Goal: Information Seeking & Learning: Learn about a topic

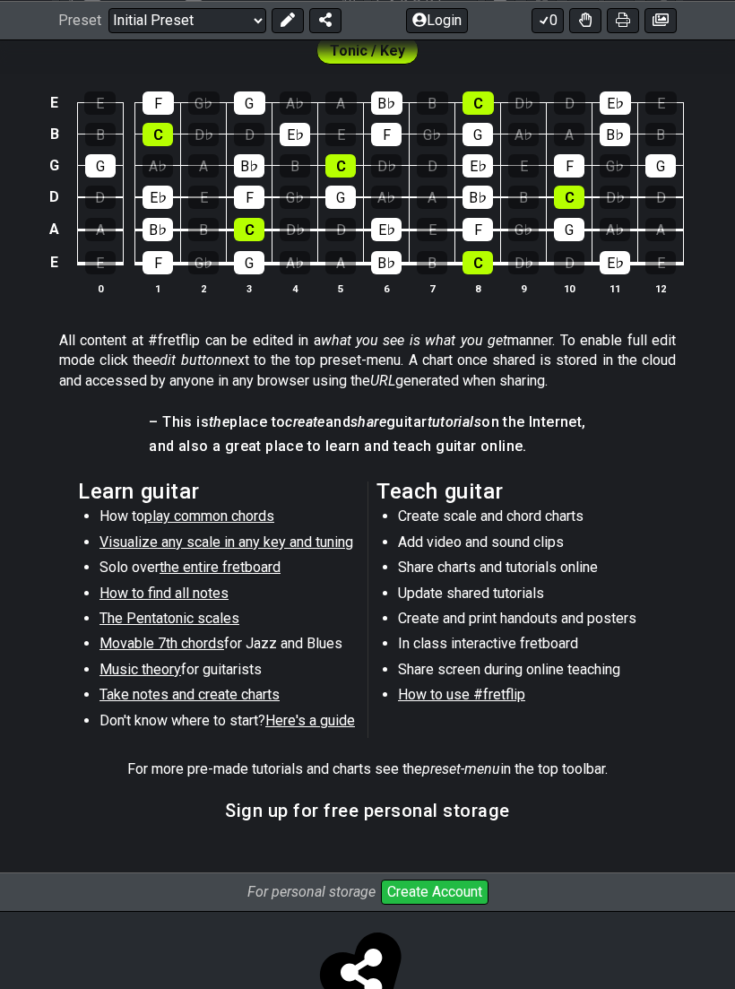
scroll to position [576, 0]
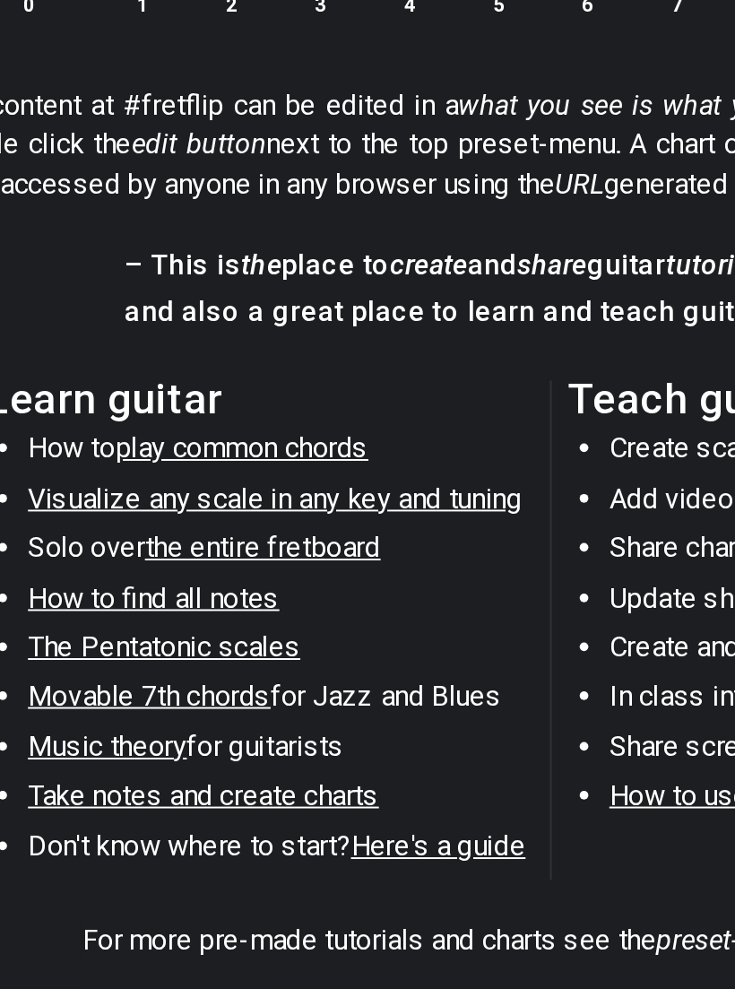
click at [99, 533] on span "Visualize any scale in any key and tuning" at bounding box center [226, 541] width 254 height 17
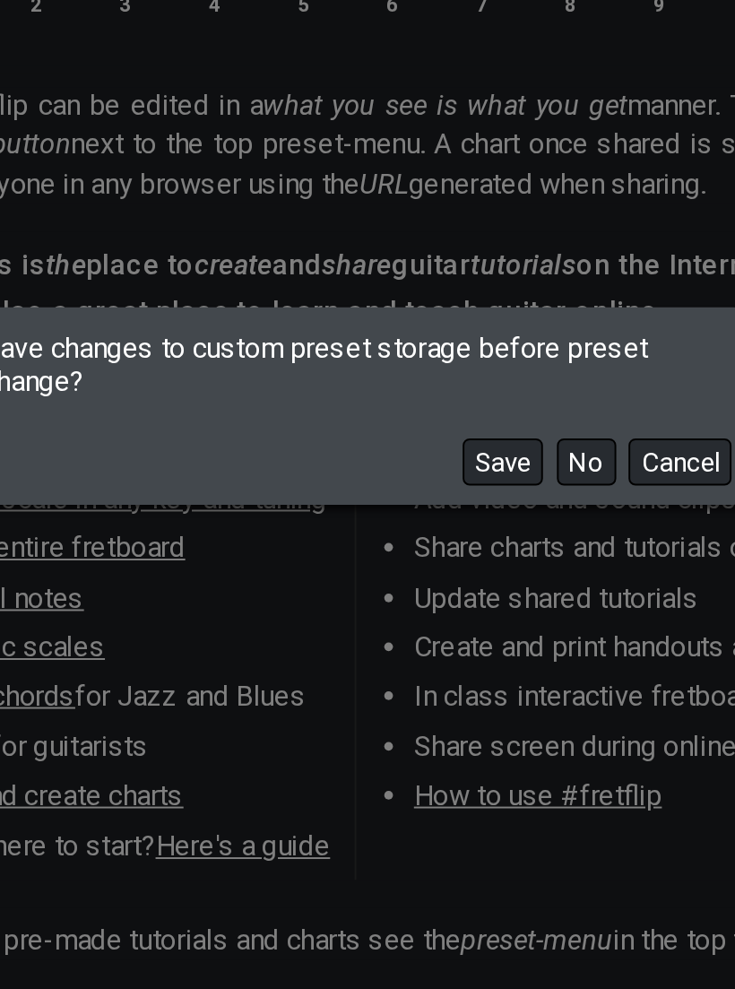
click at [471, 511] on button "No" at bounding box center [486, 523] width 30 height 24
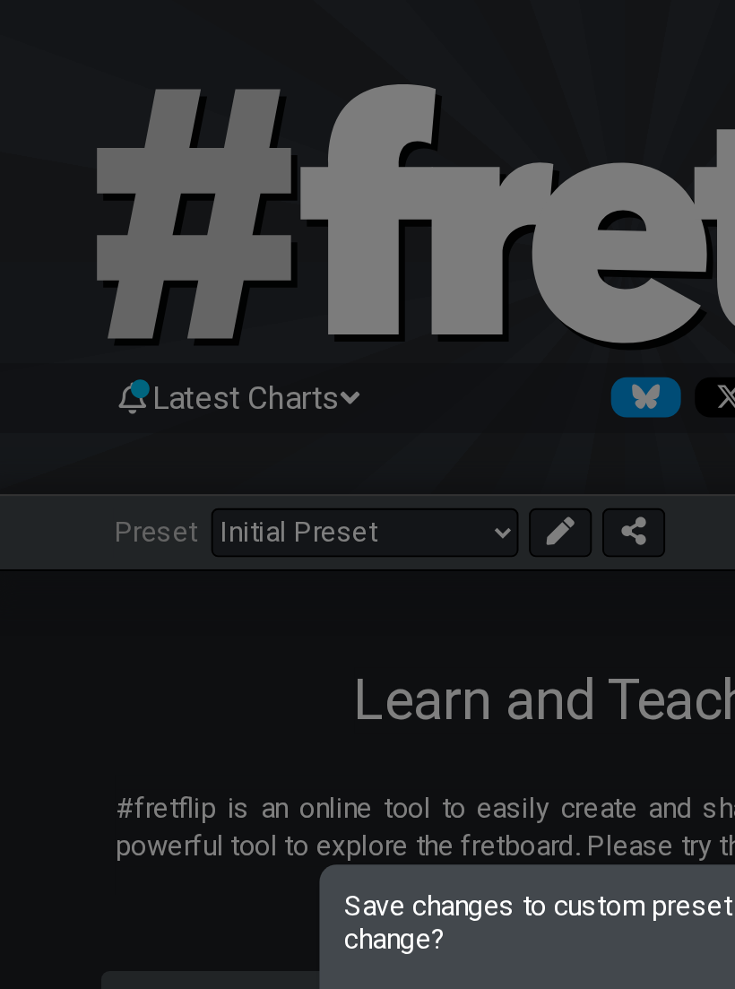
select select "/guitar-scales"
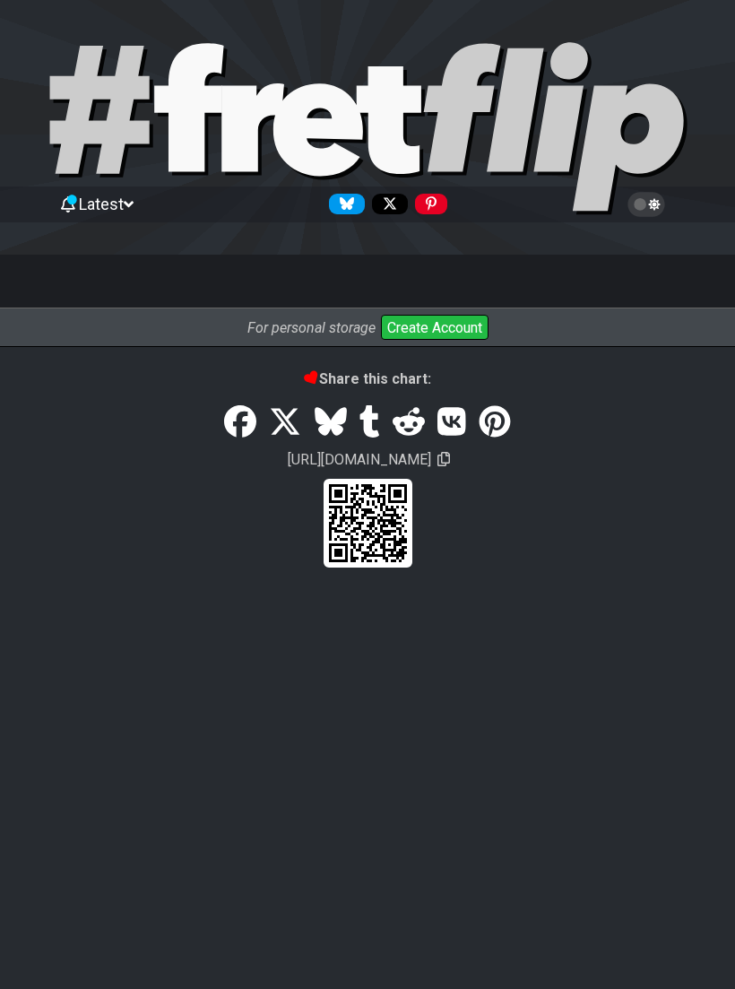
select select "/guitar-scales"
select select "C"
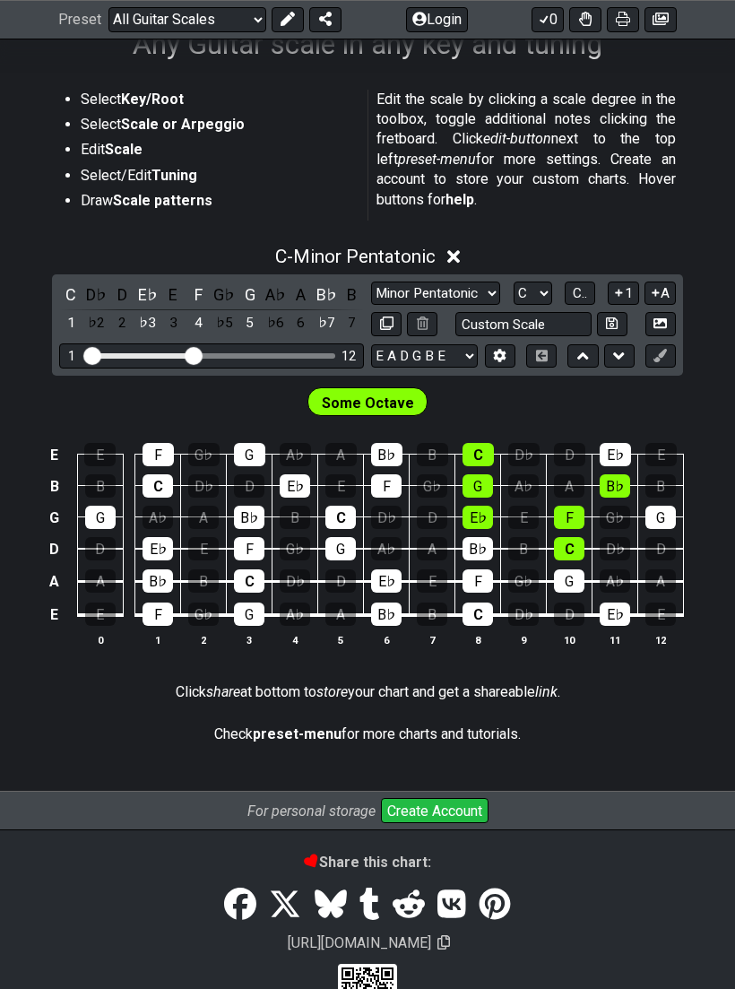
scroll to position [316, 0]
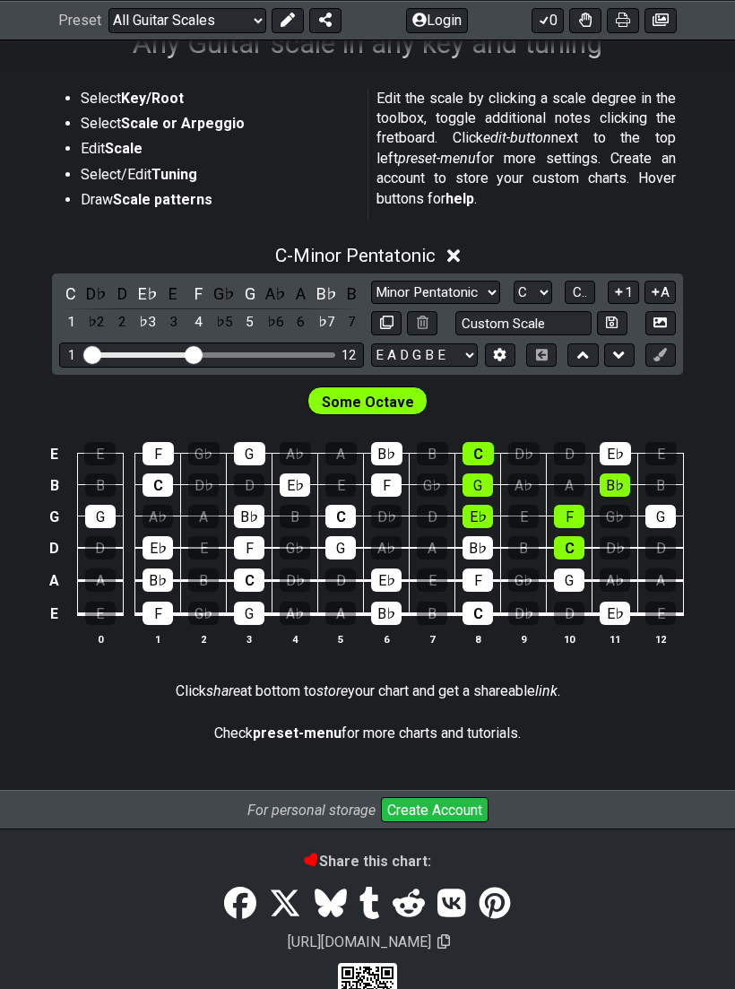
click at [150, 886] on div at bounding box center [367, 905] width 735 height 38
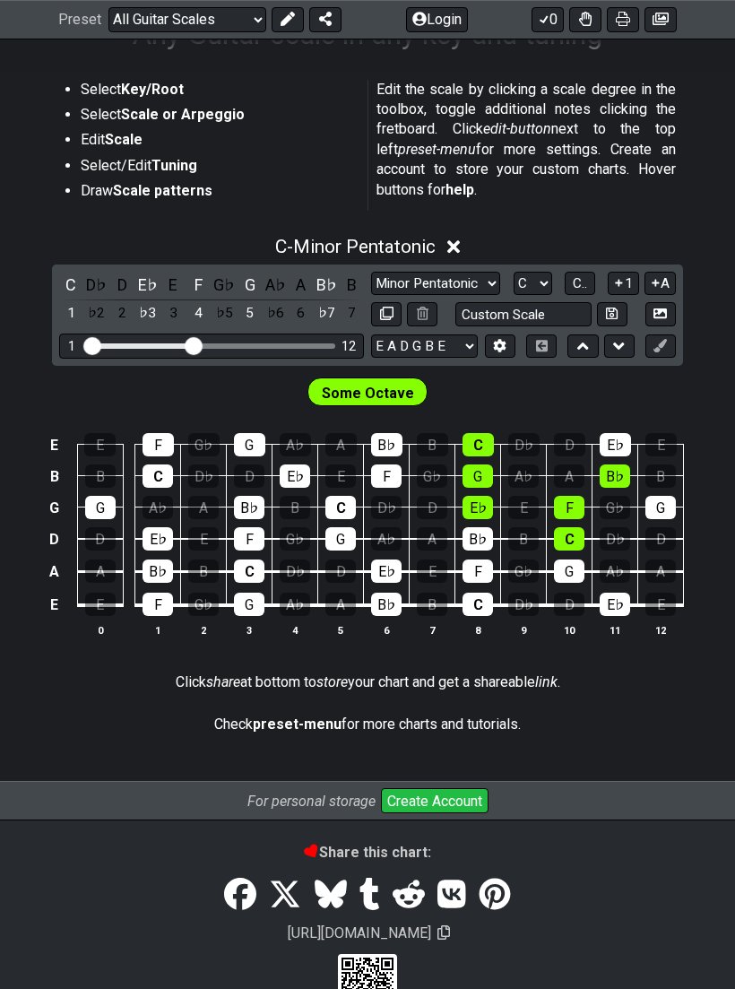
scroll to position [324, 0]
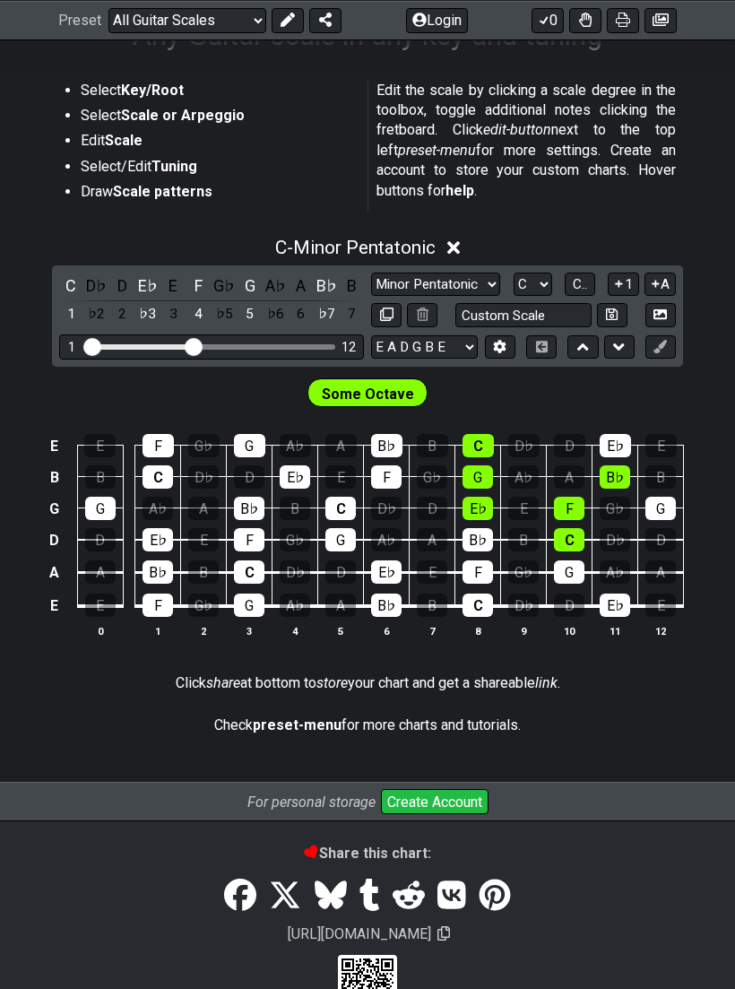
click at [173, 25] on select "Welcome to #fretflip! Initial Preset Custom Preset Minor Pentatonic Major Penta…" at bounding box center [187, 19] width 158 height 25
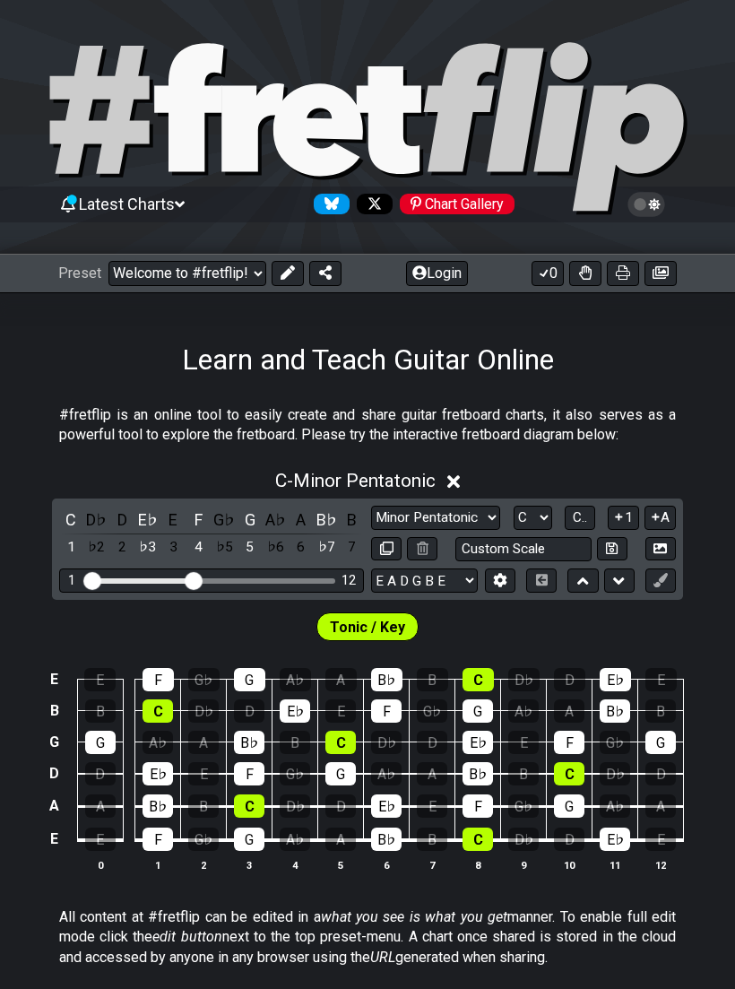
click at [208, 274] on select "Welcome to #fretflip! Initial Preset Custom Preset Minor Pentatonic Major Penta…" at bounding box center [187, 273] width 158 height 25
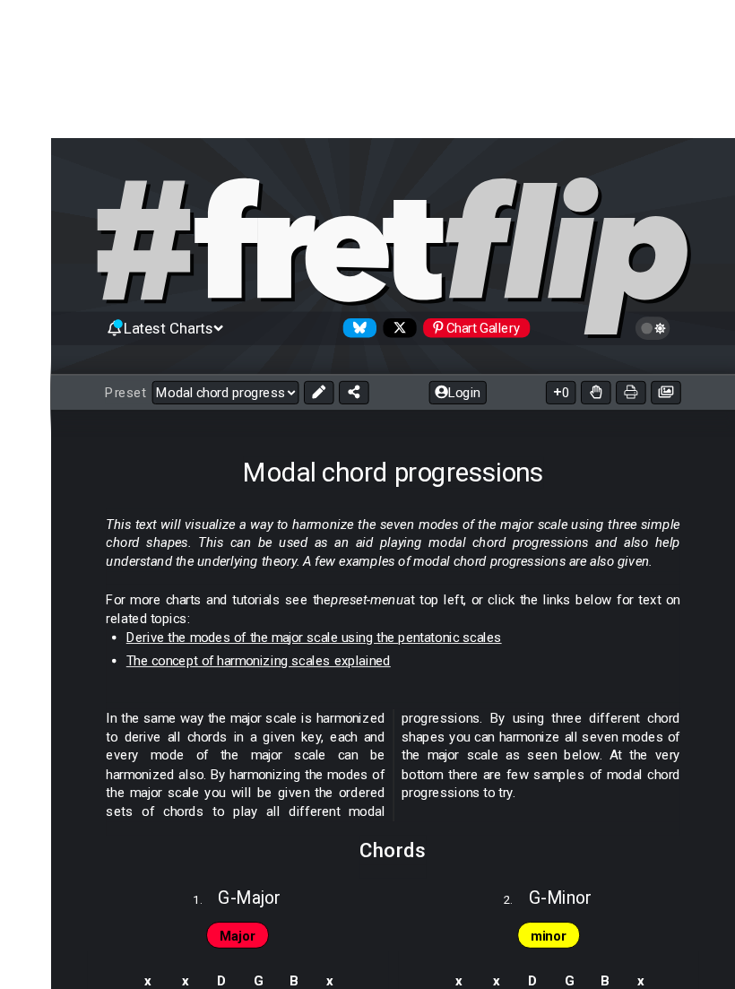
scroll to position [46, 0]
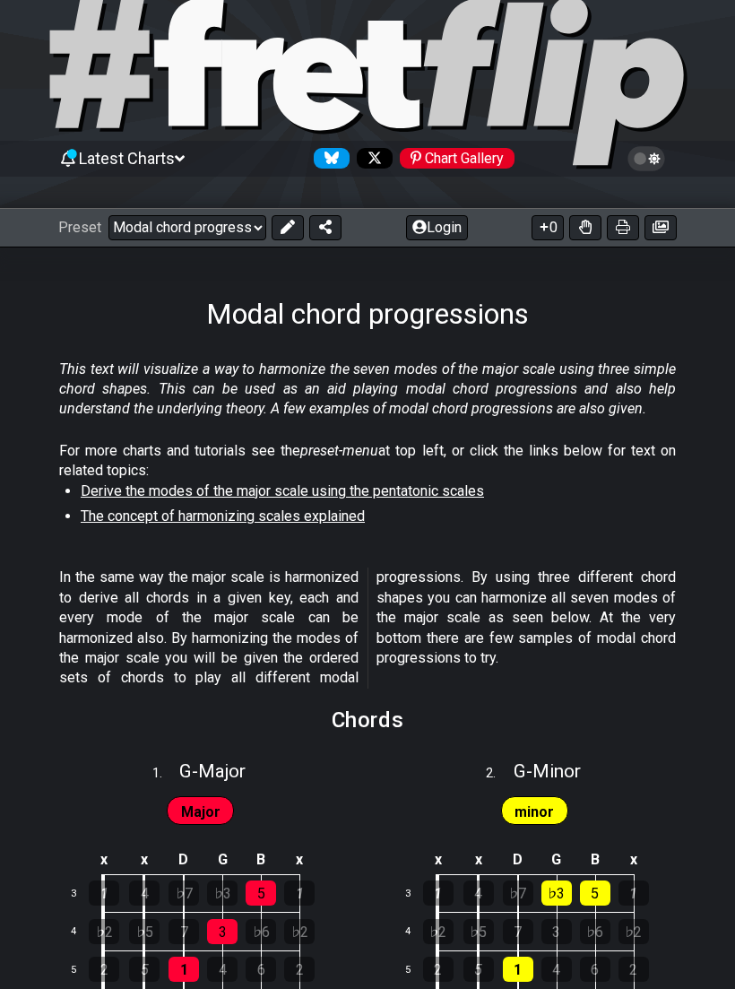
click at [141, 166] on span "Latest Charts" at bounding box center [127, 158] width 96 height 19
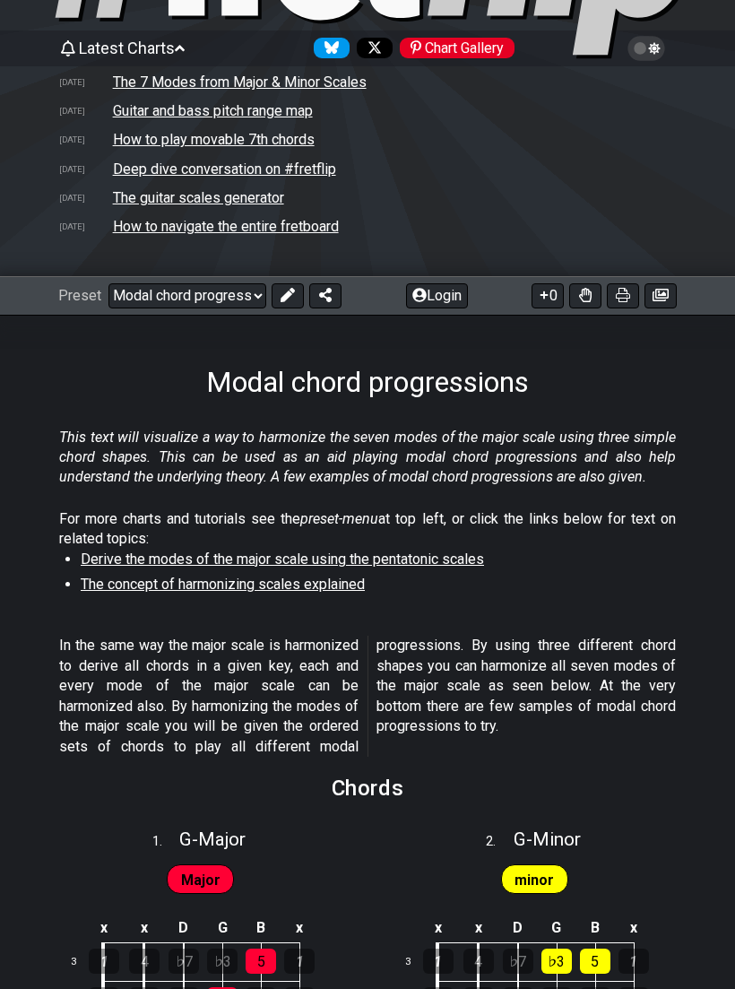
scroll to position [156, 0]
click at [176, 302] on select "Welcome to #fretflip! Initial Preset Custom Preset Minor Pentatonic Major Penta…" at bounding box center [187, 295] width 158 height 25
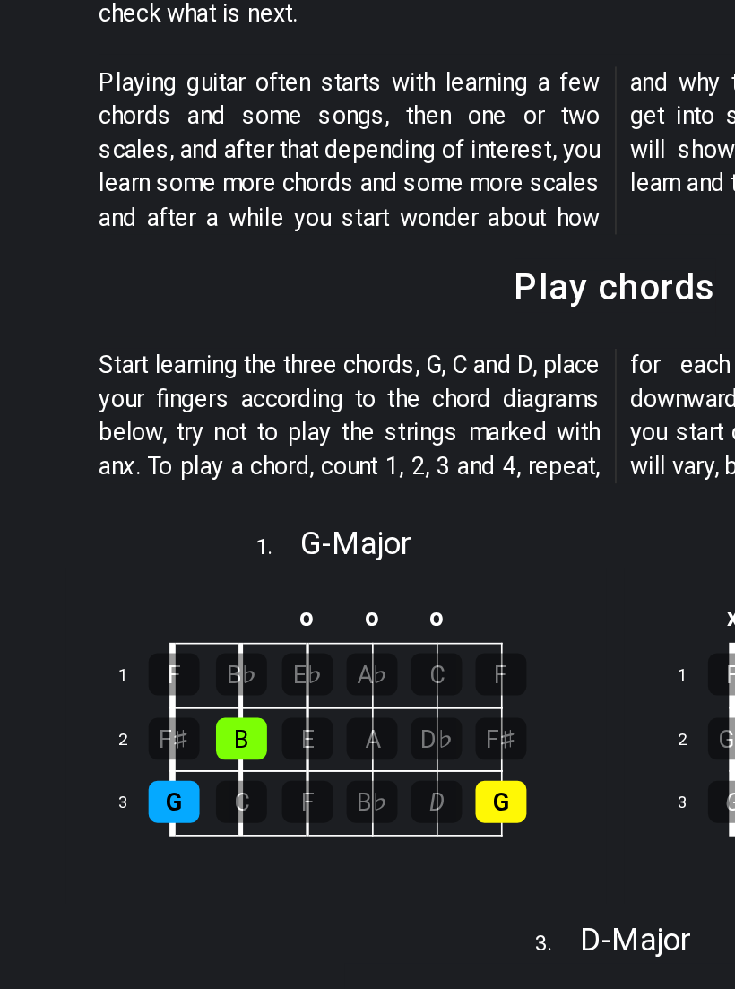
scroll to position [325, 0]
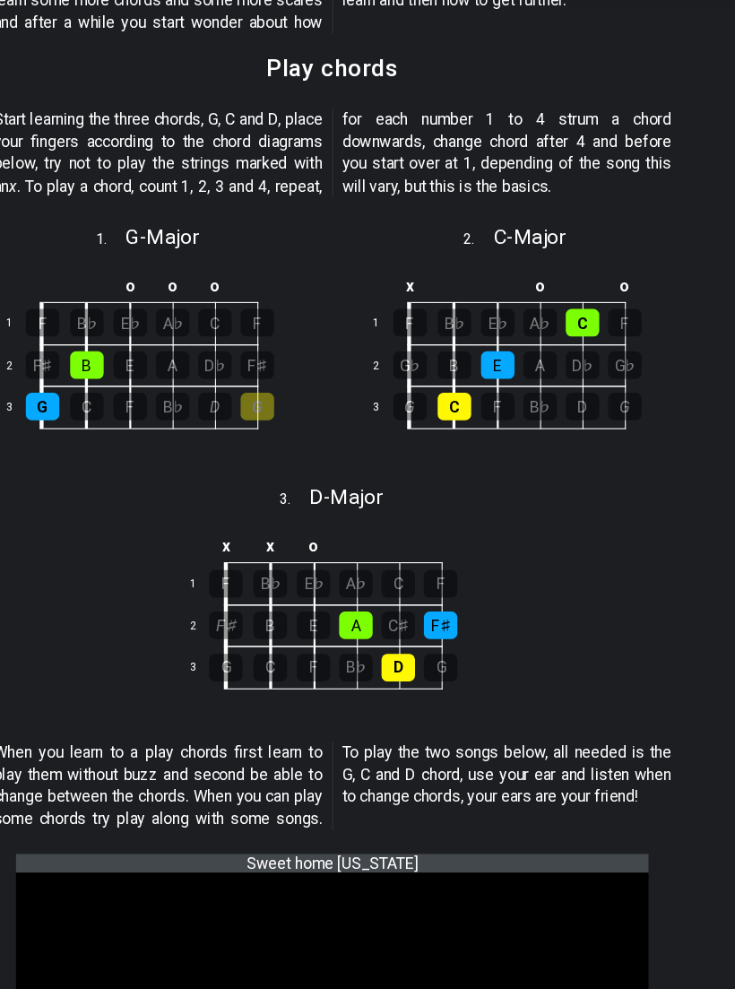
scroll to position [744, 0]
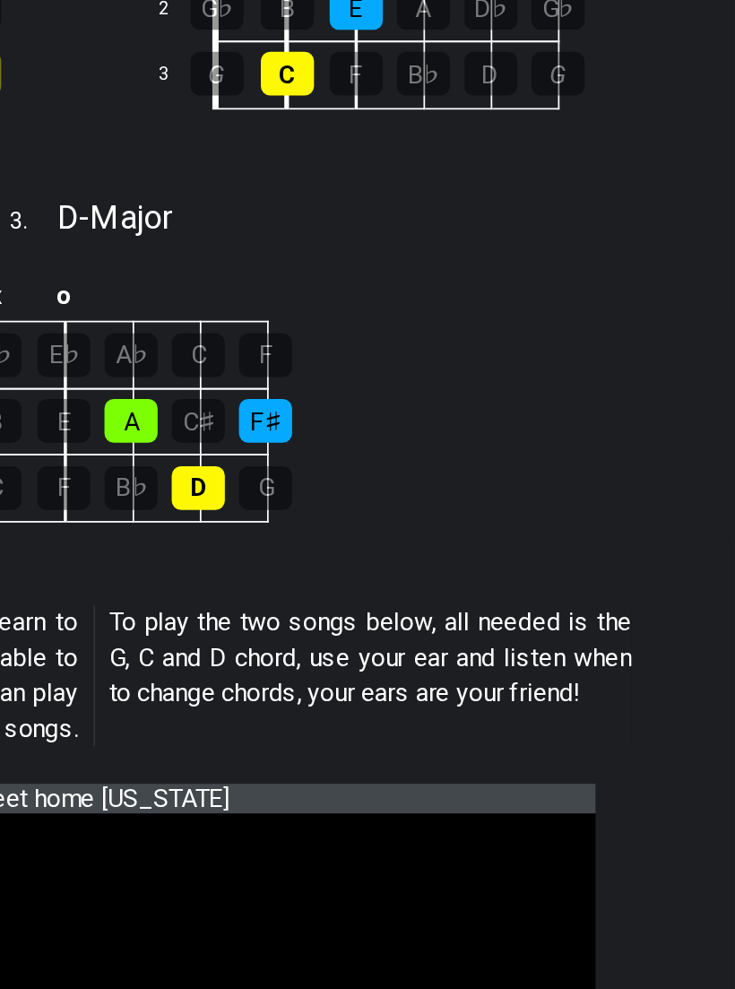
click at [140, 722] on div "When you learn to a play chords first learn to play them without buzz and secon…" at bounding box center [367, 773] width 617 height 102
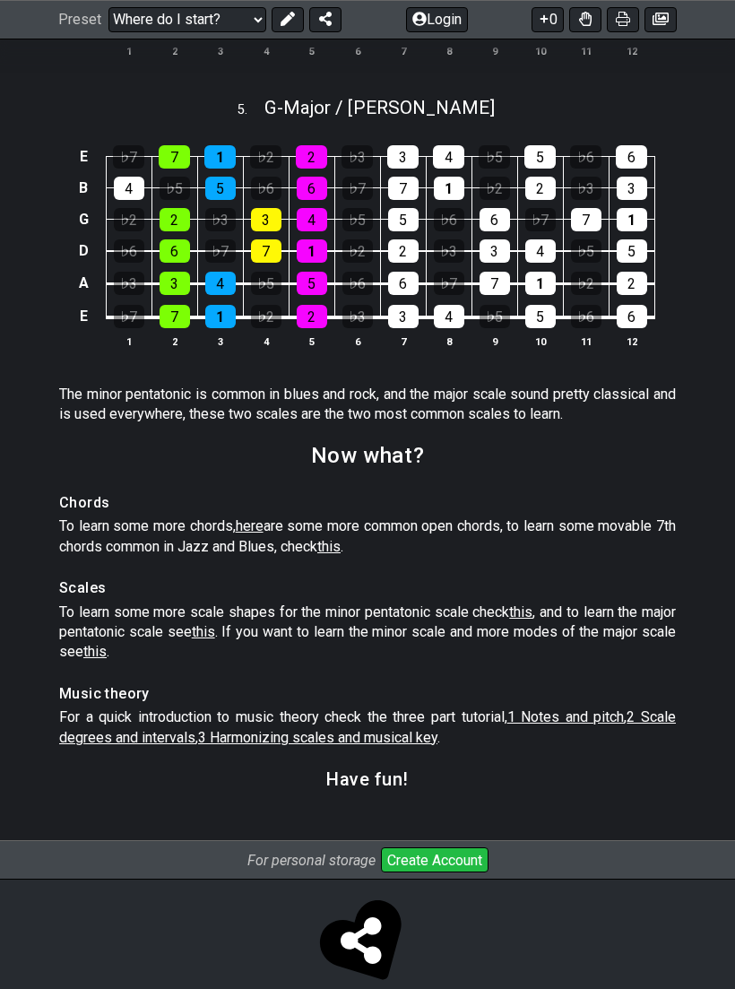
scroll to position [2740, 0]
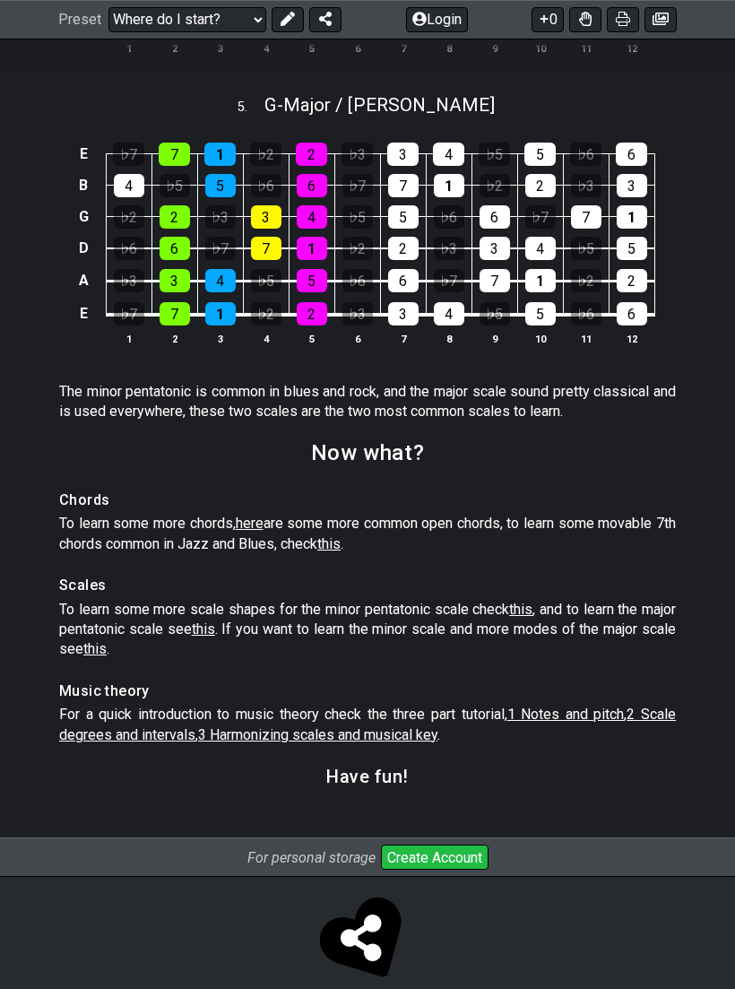
click at [551, 720] on span "1 Notes and pitch" at bounding box center [565, 714] width 117 height 17
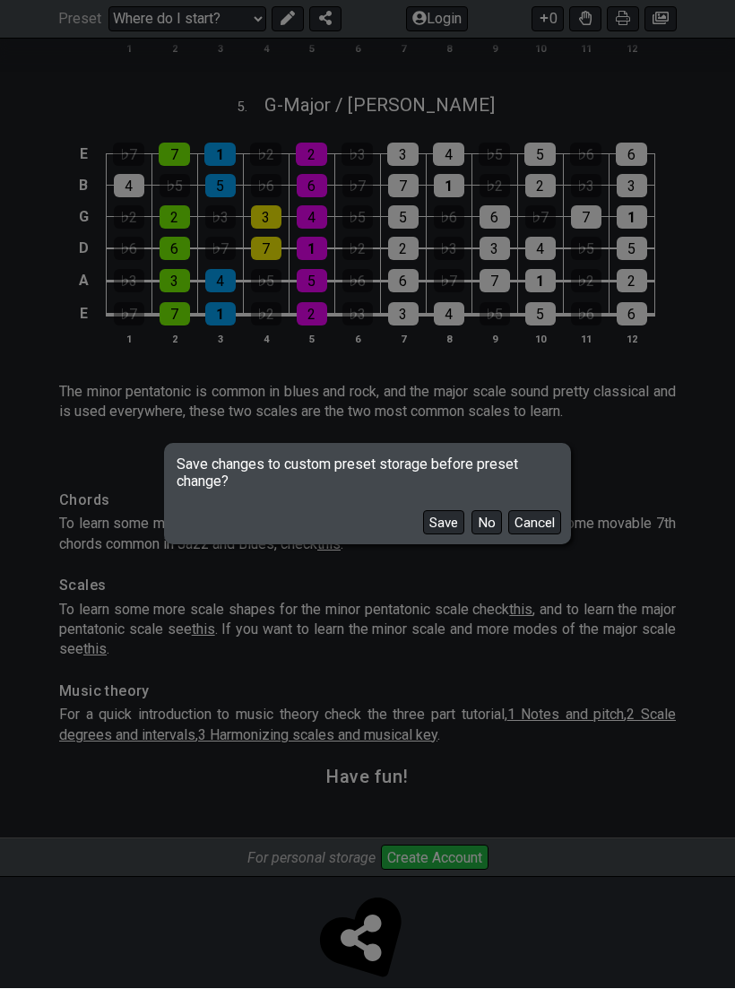
click at [491, 535] on button "No" at bounding box center [486, 523] width 30 height 24
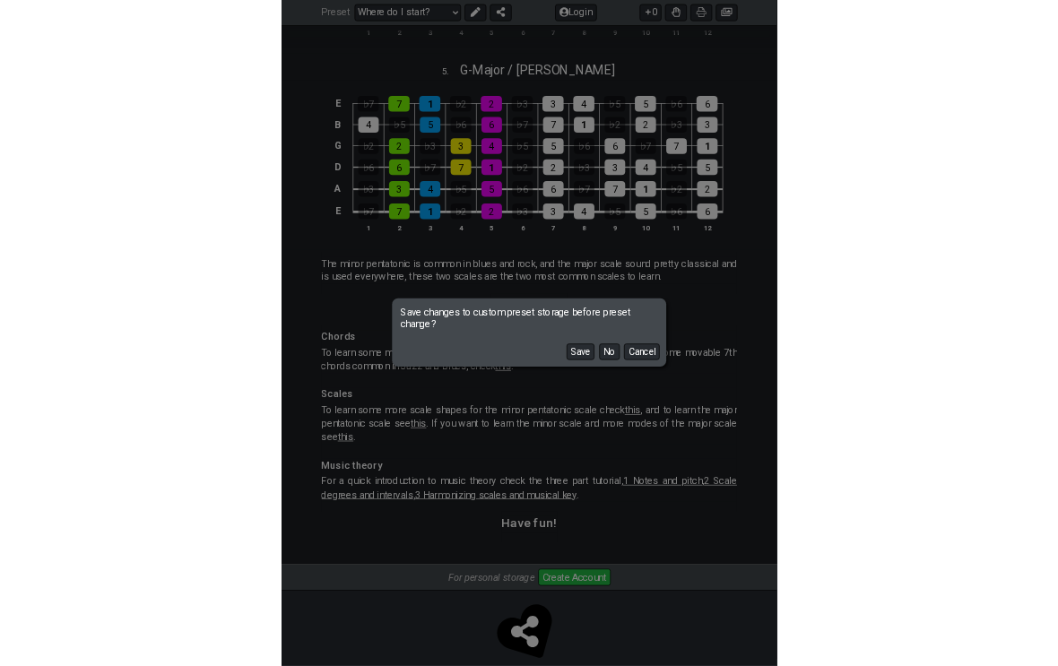
scroll to position [0, 0]
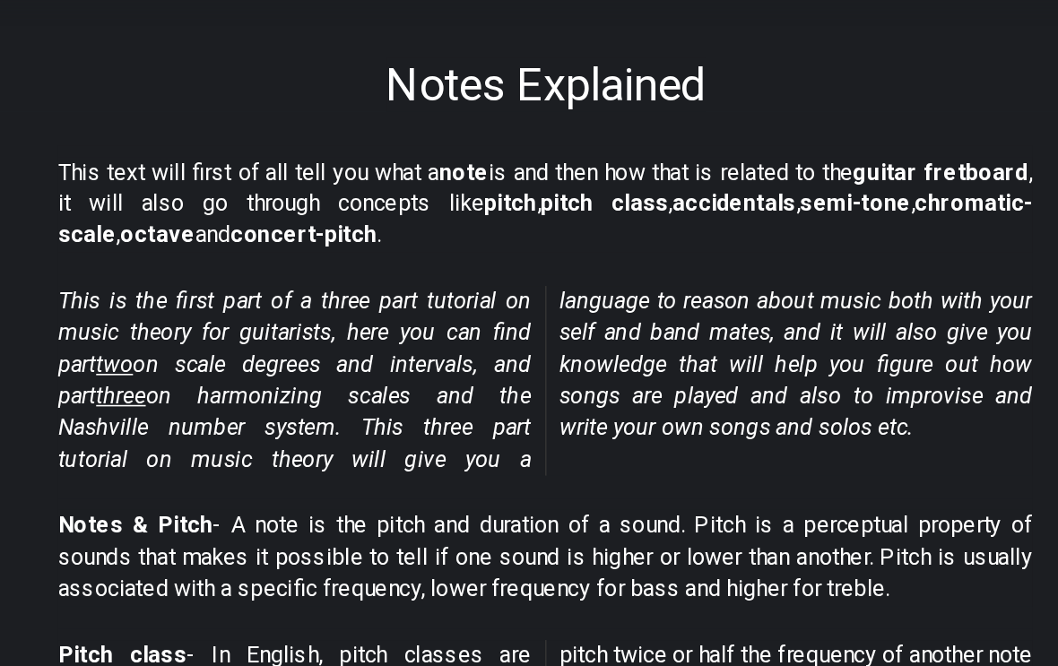
scroll to position [259, 0]
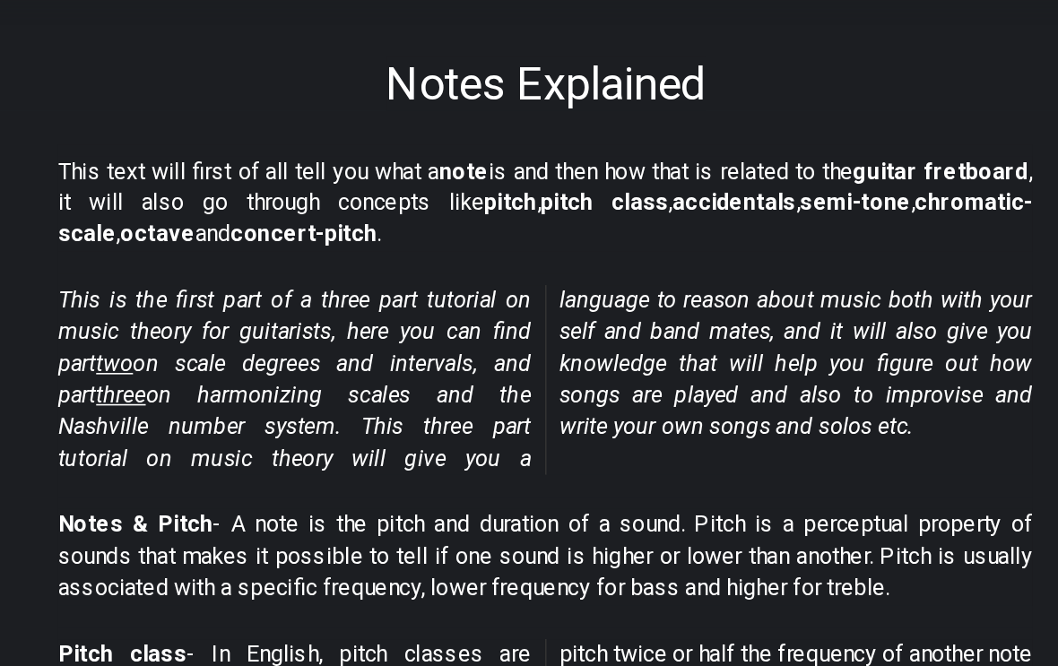
click at [245, 447] on span "two" at bounding box center [256, 455] width 23 height 17
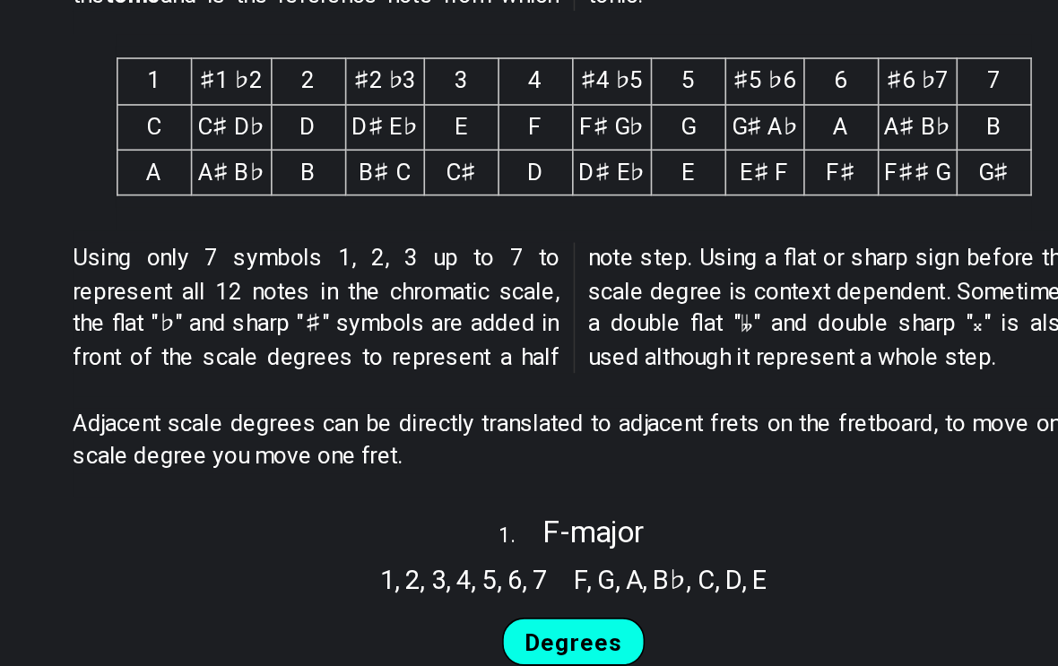
scroll to position [875, 0]
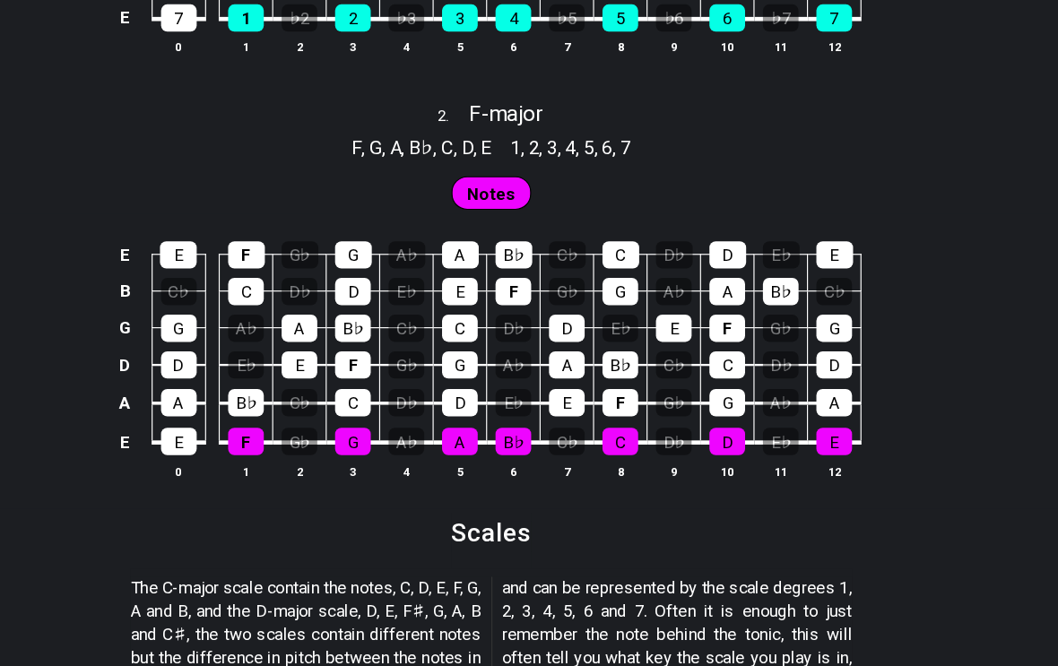
scroll to position [1675, 0]
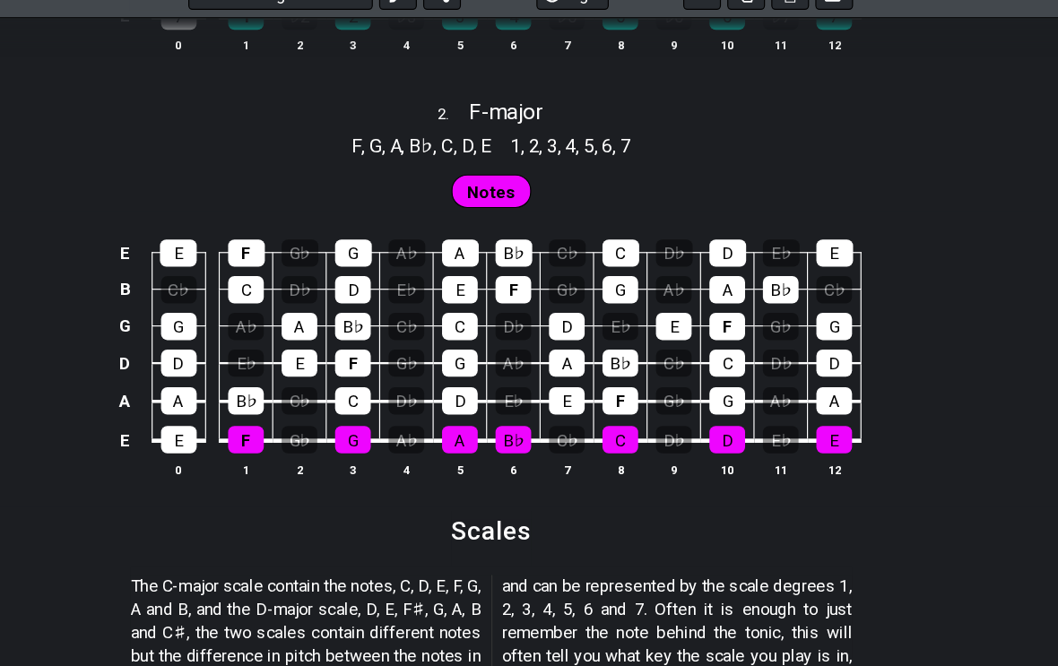
click at [64, 407] on div "E E F G♭ G A♭ A B♭ C♭ C D♭ D E♭ E B C♭ C D♭ D E♭ E F G♭ G A♭ A B♭ C♭ G G A♭ A B…" at bounding box center [529, 332] width 1058 height 252
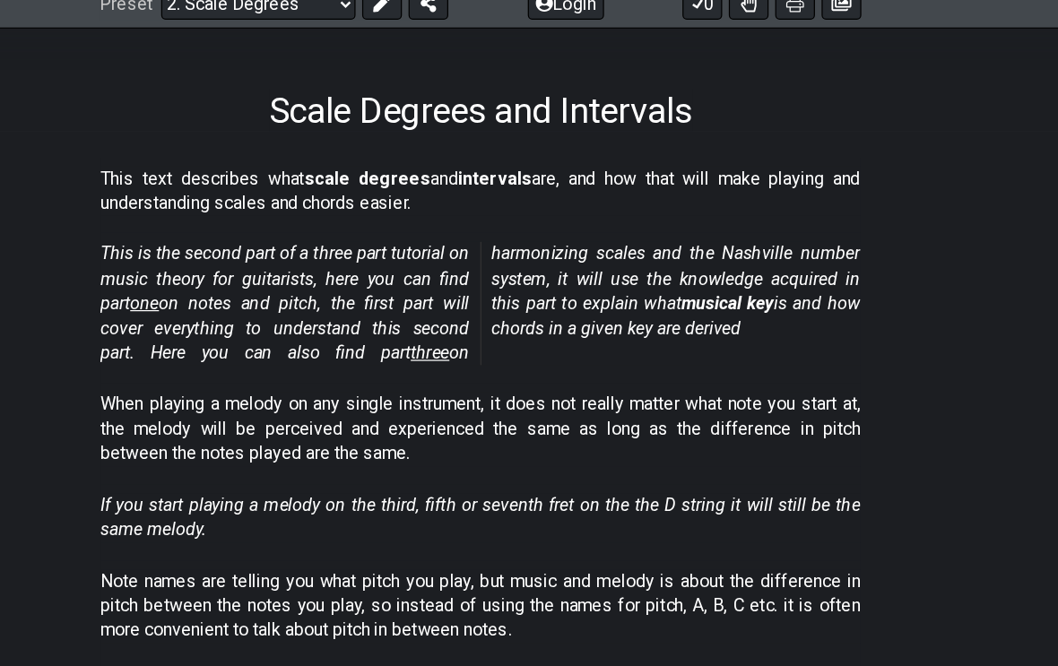
scroll to position [347, 0]
click at [472, 379] on span "three" at bounding box center [487, 387] width 31 height 17
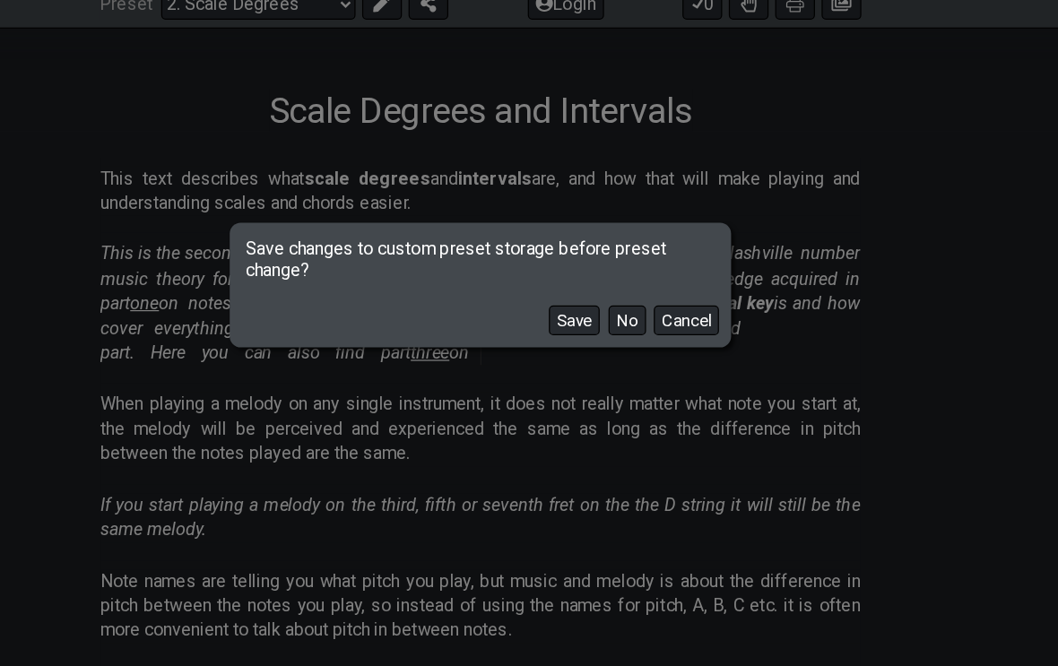
click at [633, 350] on button "No" at bounding box center [648, 362] width 30 height 24
select select "/harmonizing-scales"
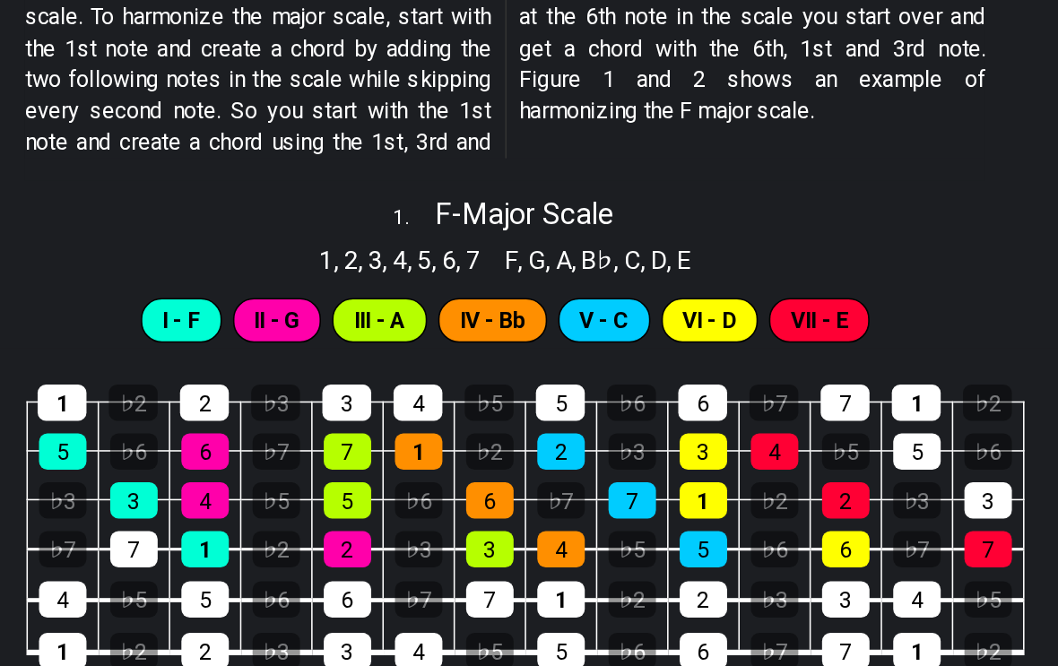
scroll to position [654, 0]
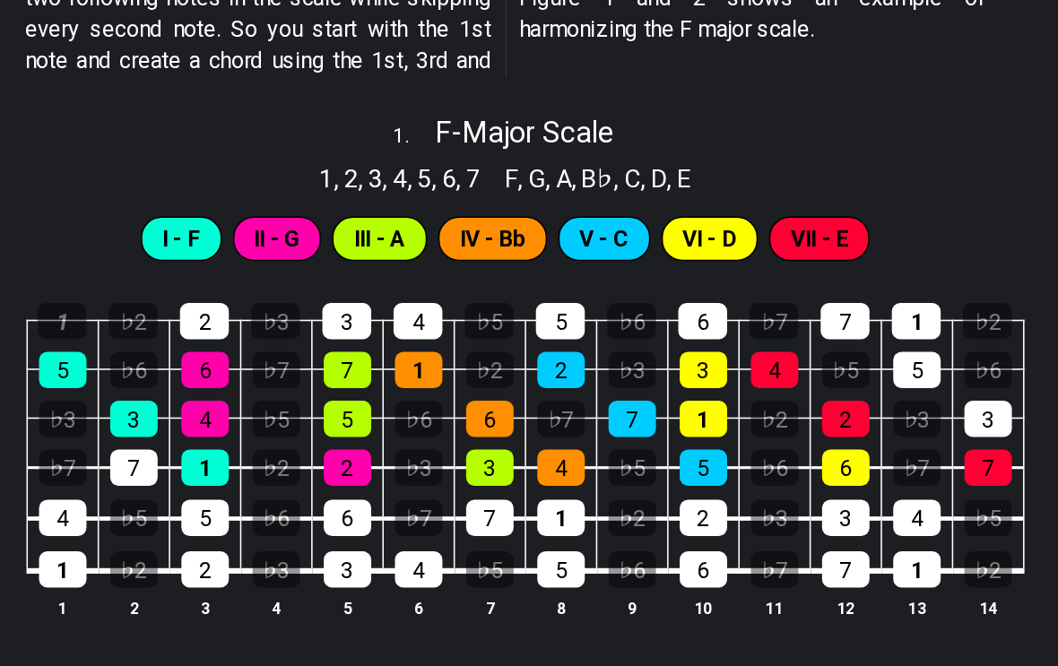
scroll to position [699, 0]
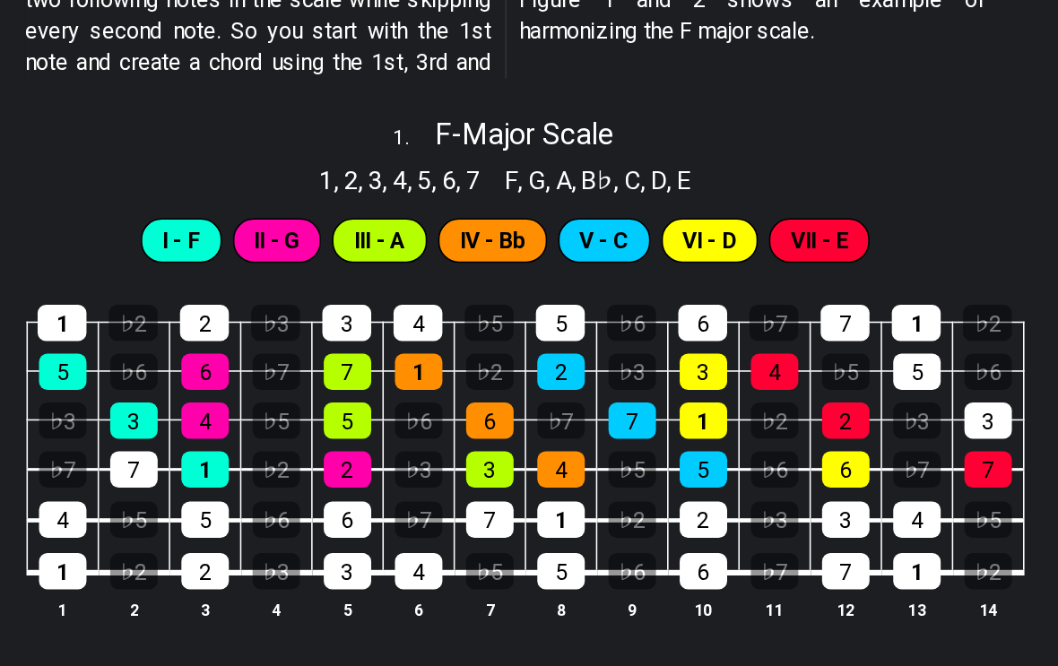
click at [229, 415] on div "1" at bounding box center [244, 426] width 31 height 23
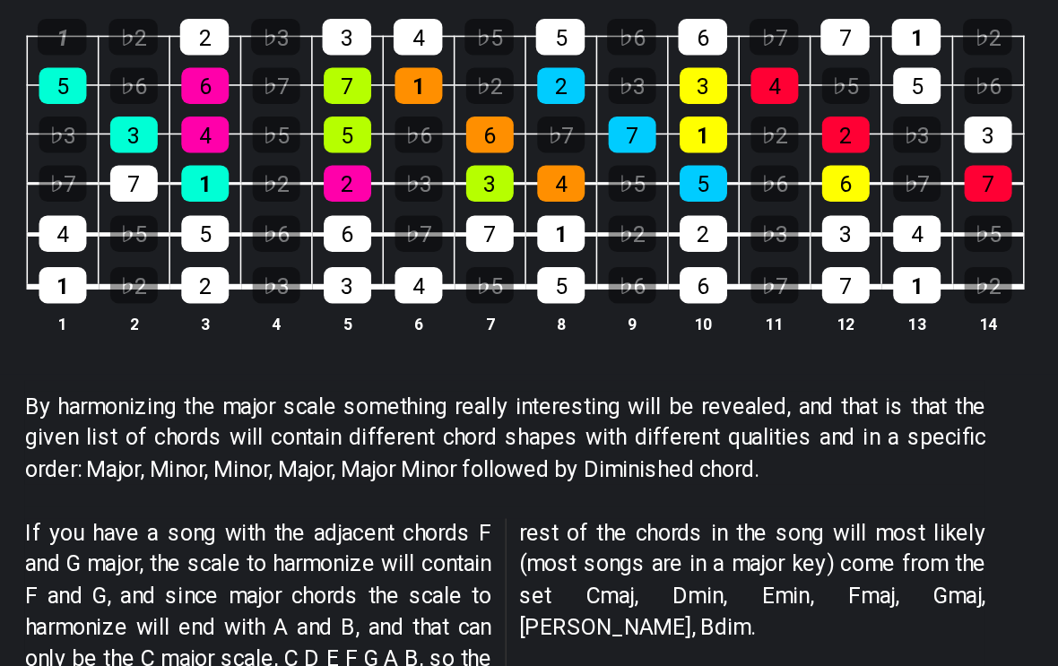
scroll to position [883, 0]
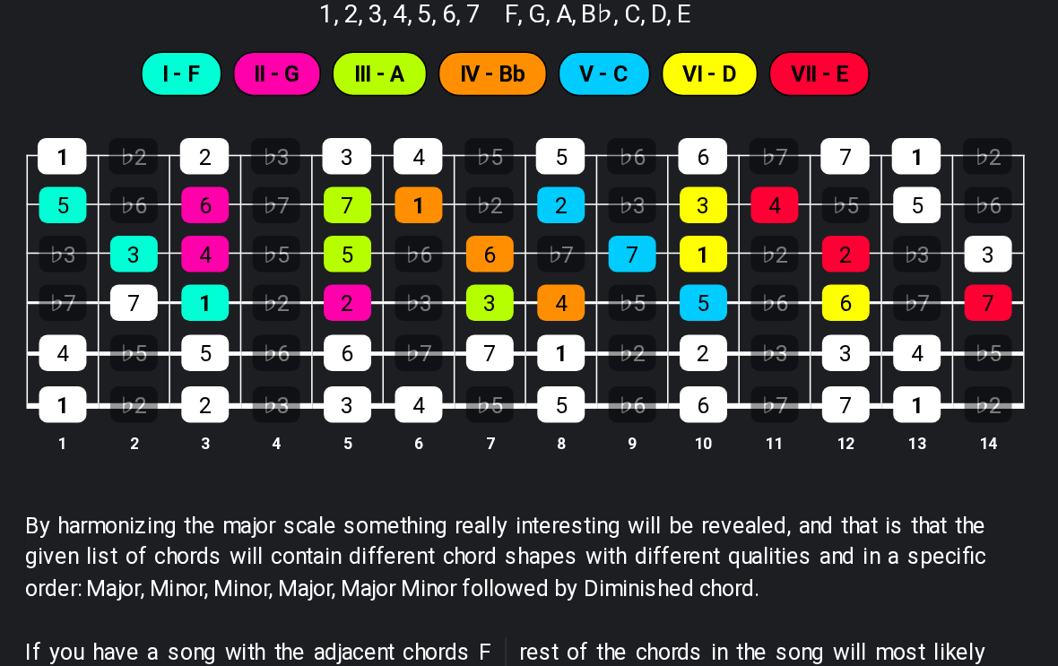
click at [229, 231] on div "1" at bounding box center [244, 242] width 31 height 23
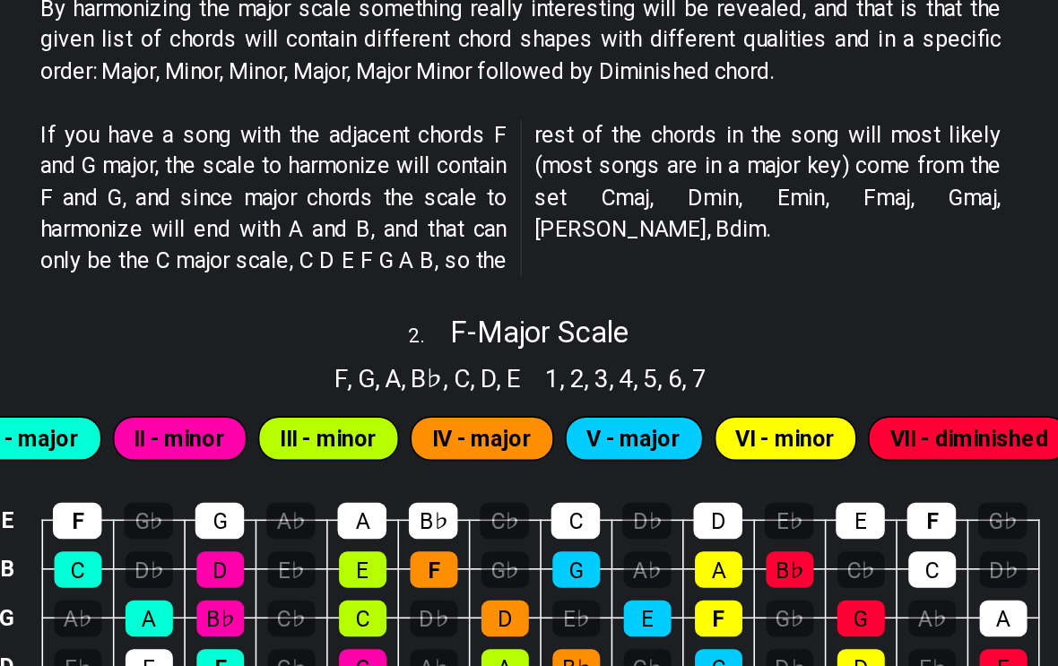
scroll to position [1139, 0]
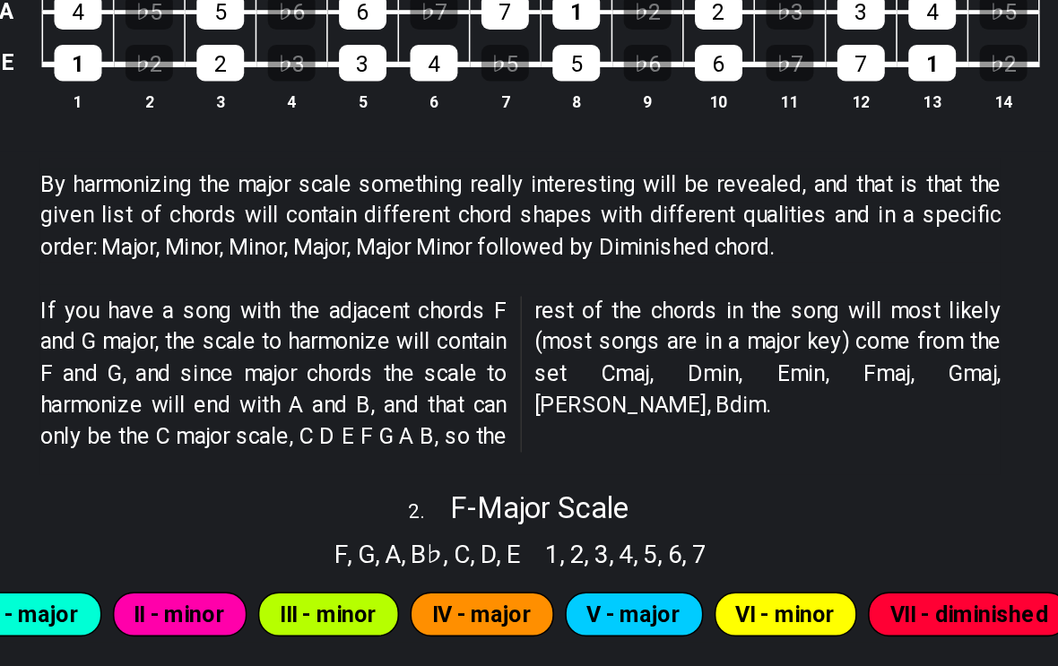
click at [671, 518] on div "E F G♭ G A♭ A B♭ C♭ C D♭ D E♭ E F G♭ B C D♭ D E♭ E F G♭ G A♭ A B♭ C♭ C D♭ G A♭ …" at bounding box center [529, 644] width 1058 height 252
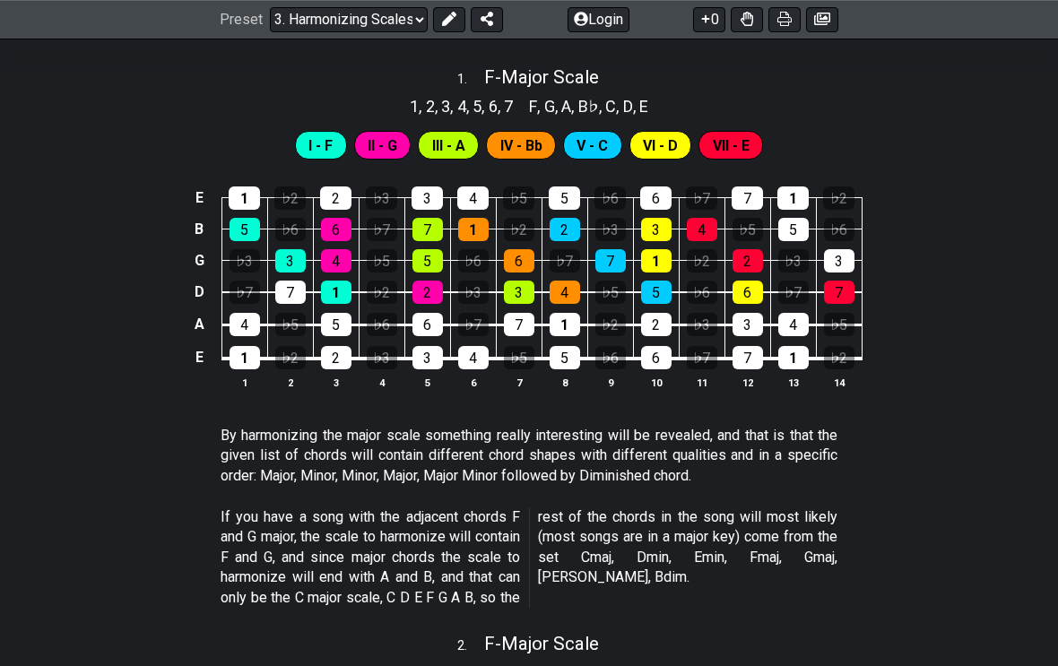
scroll to position [0, 0]
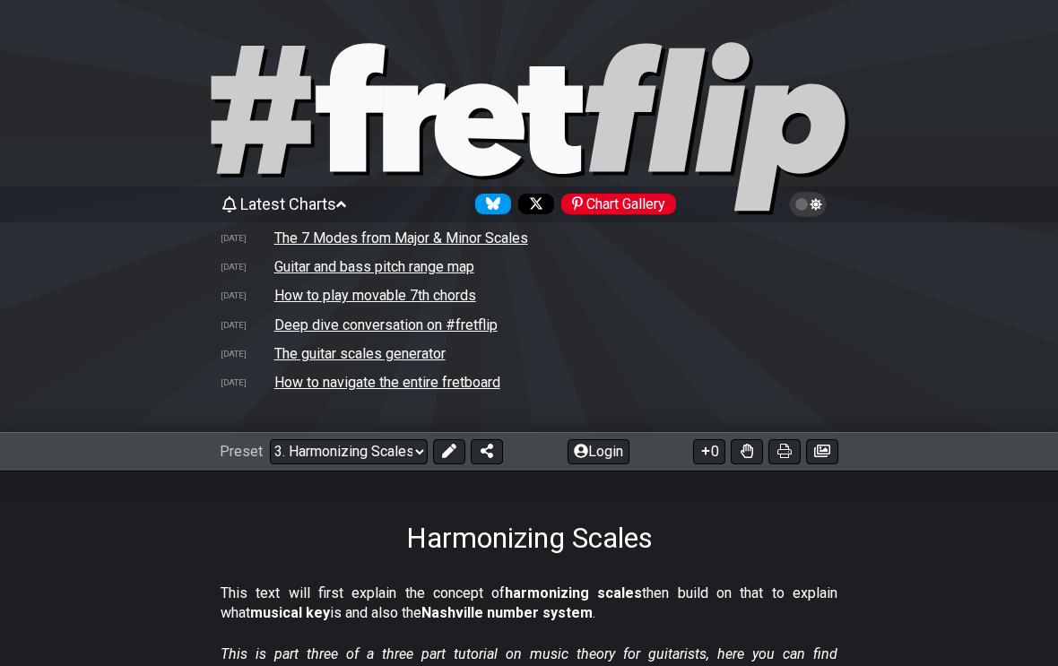
click at [349, 459] on select "Welcome to #fretflip! Initial Preset Custom Preset Minor Pentatonic Major Penta…" at bounding box center [349, 451] width 158 height 25
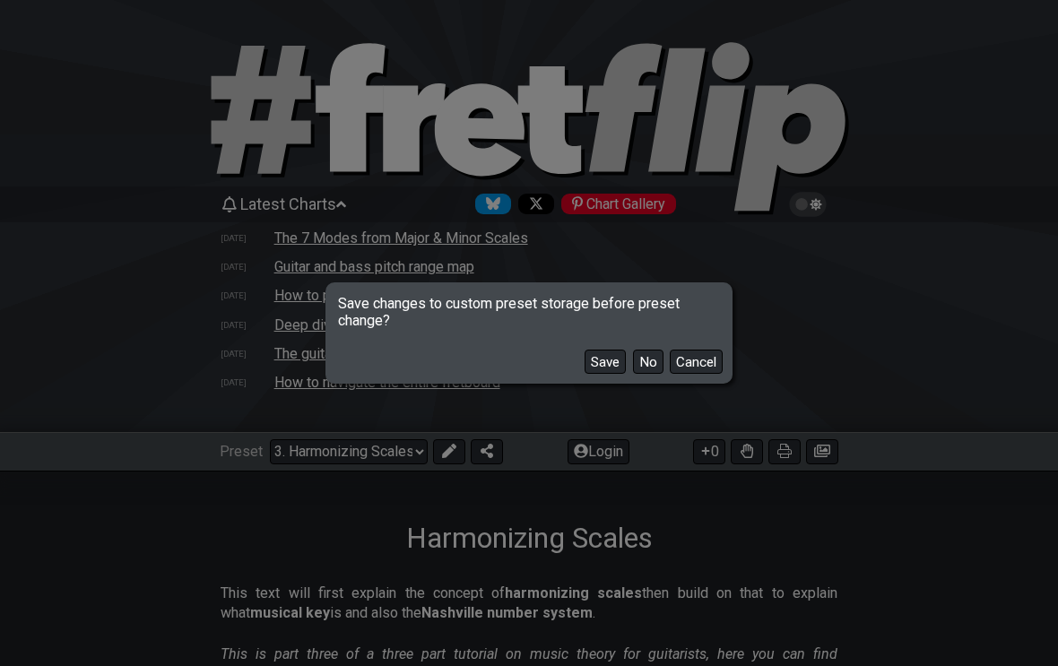
click at [633, 369] on button "No" at bounding box center [648, 362] width 30 height 24
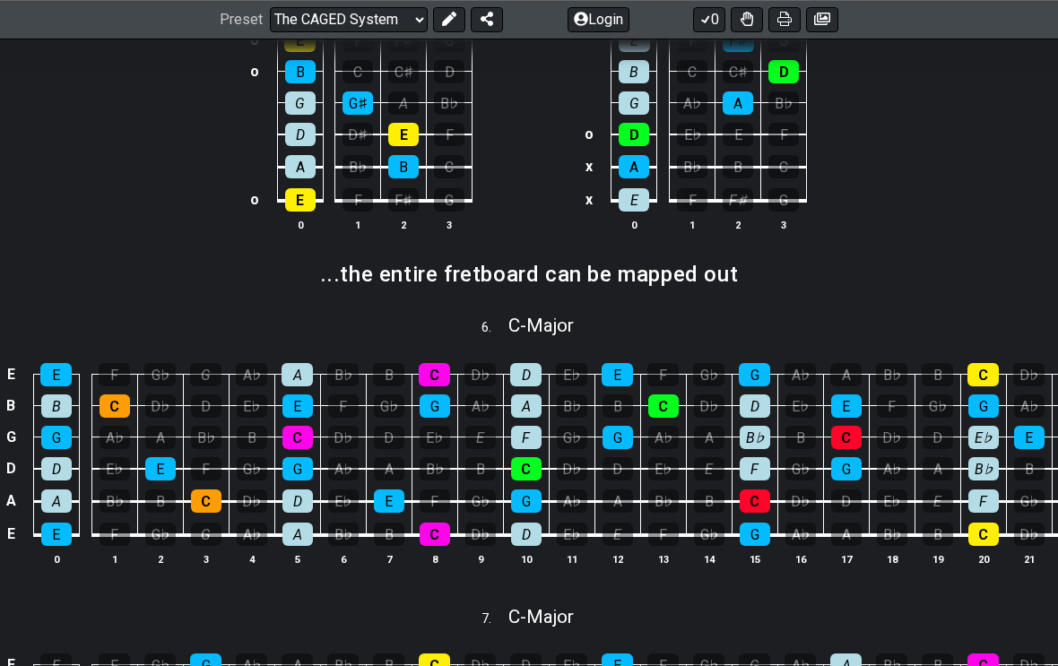
scroll to position [1192, 0]
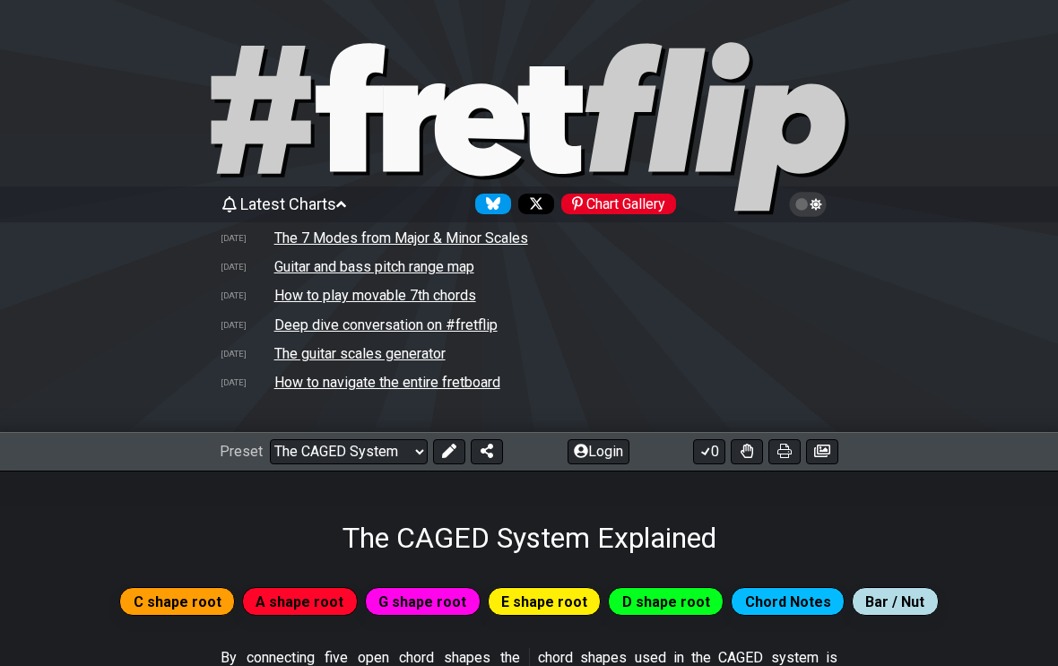
click at [321, 463] on select "Welcome to #fretflip! Initial Preset Custom Preset Minor Pentatonic Major Penta…" at bounding box center [349, 451] width 158 height 25
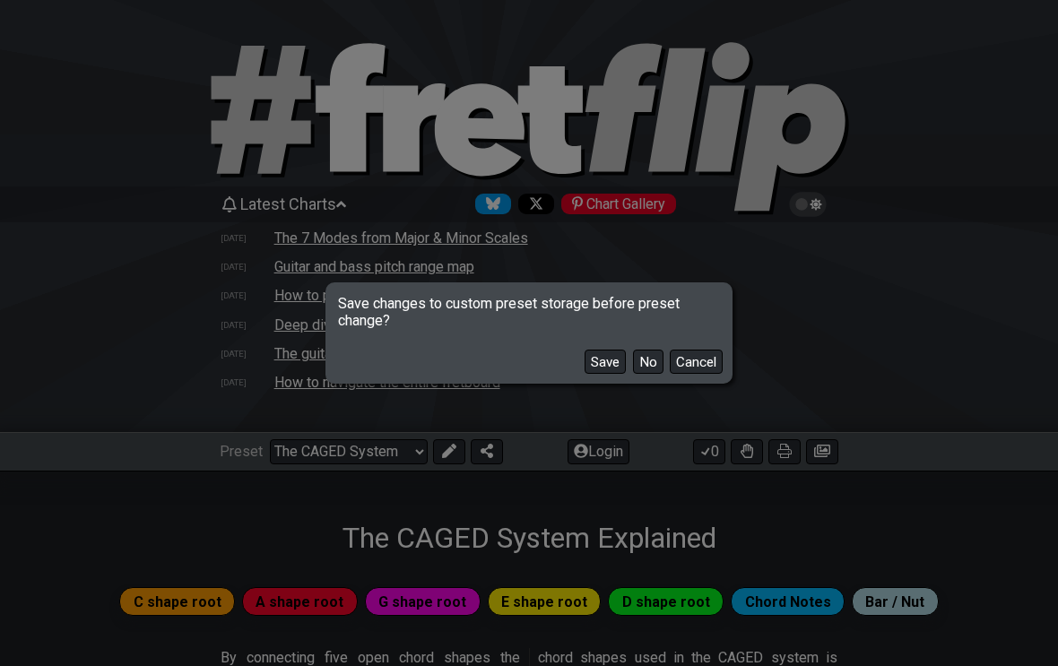
click at [623, 358] on button "Save" at bounding box center [604, 362] width 41 height 24
select select "/guitar-scales-generator"
select select "A"
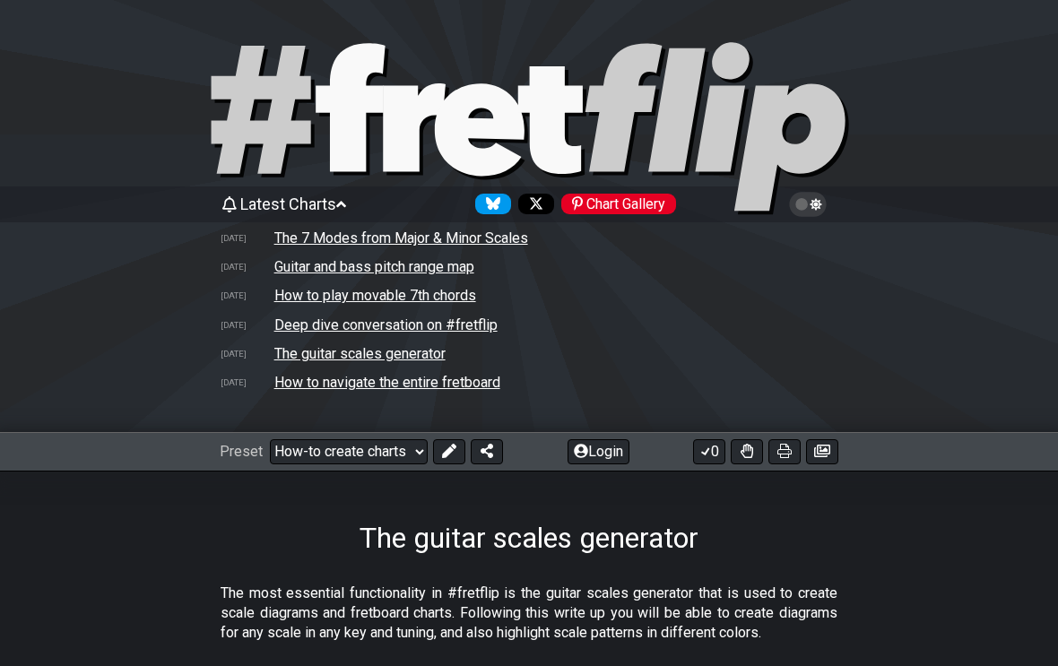
click at [327, 457] on select "Welcome to #fretflip! Initial Preset The CAGED System Explained Minor Pentatoni…" at bounding box center [349, 451] width 158 height 25
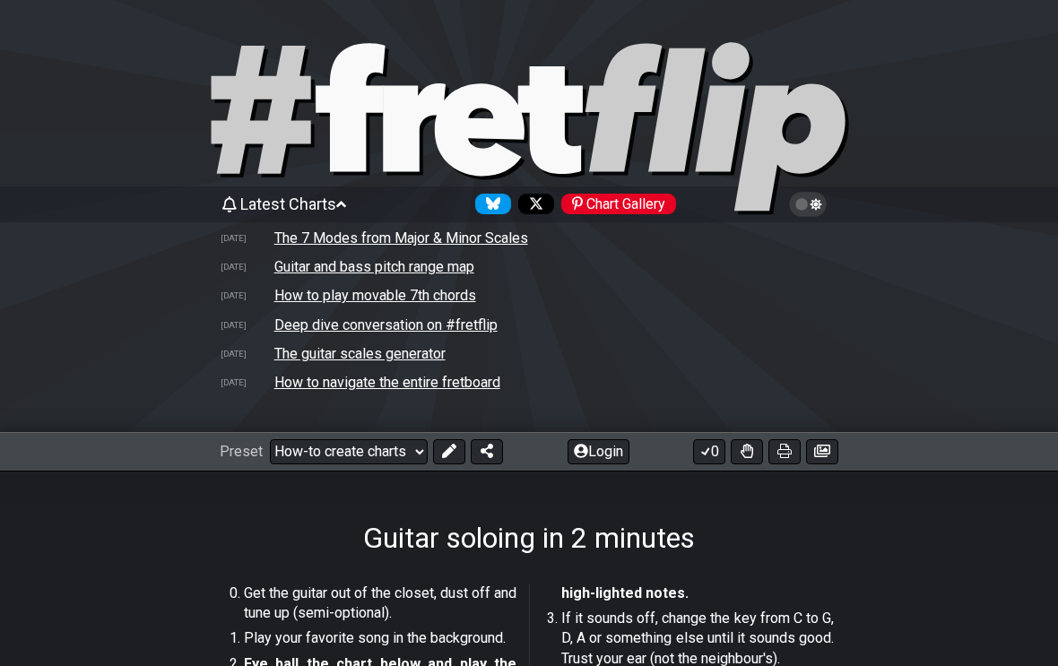
select select "/how-to-solo"
select select "C"
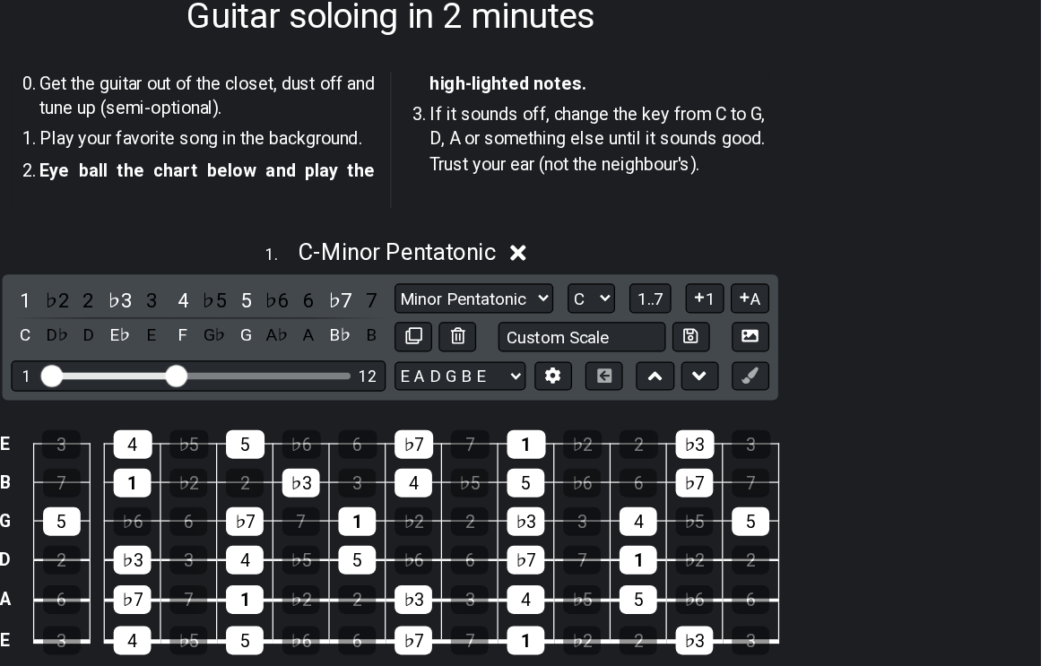
scroll to position [426, 0]
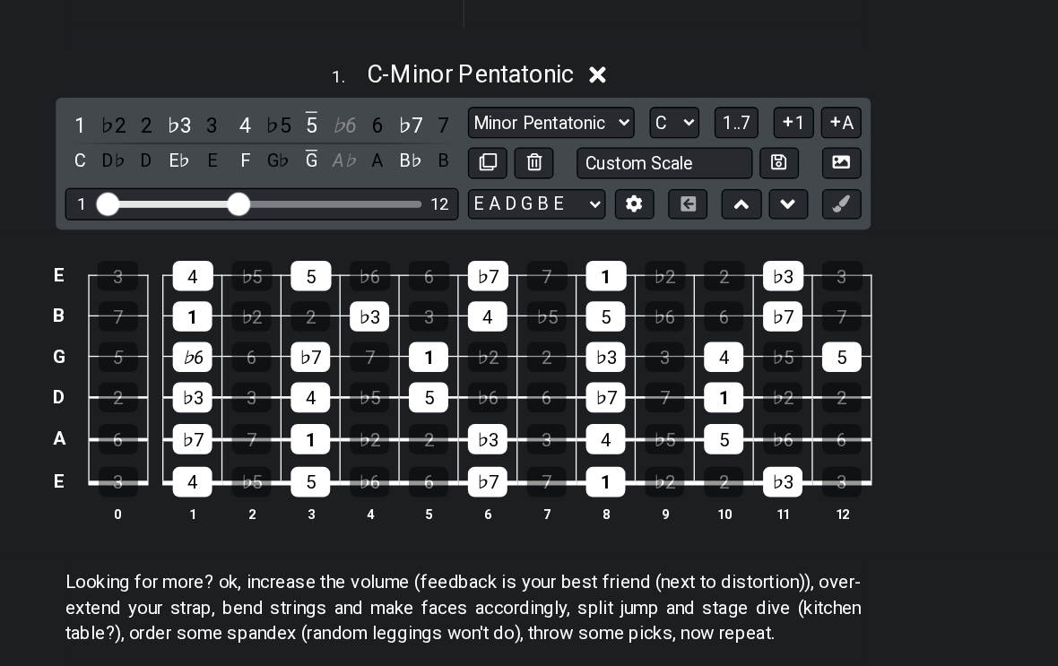
scroll to position [549, 0]
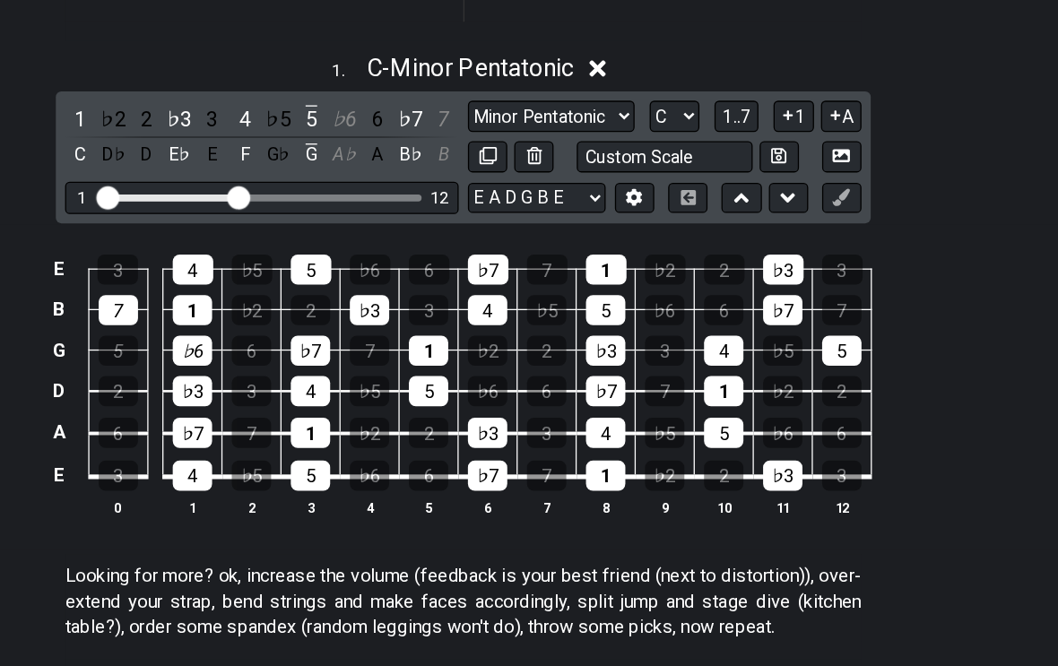
click at [247, 357] on div "7" at bounding box center [262, 368] width 30 height 23
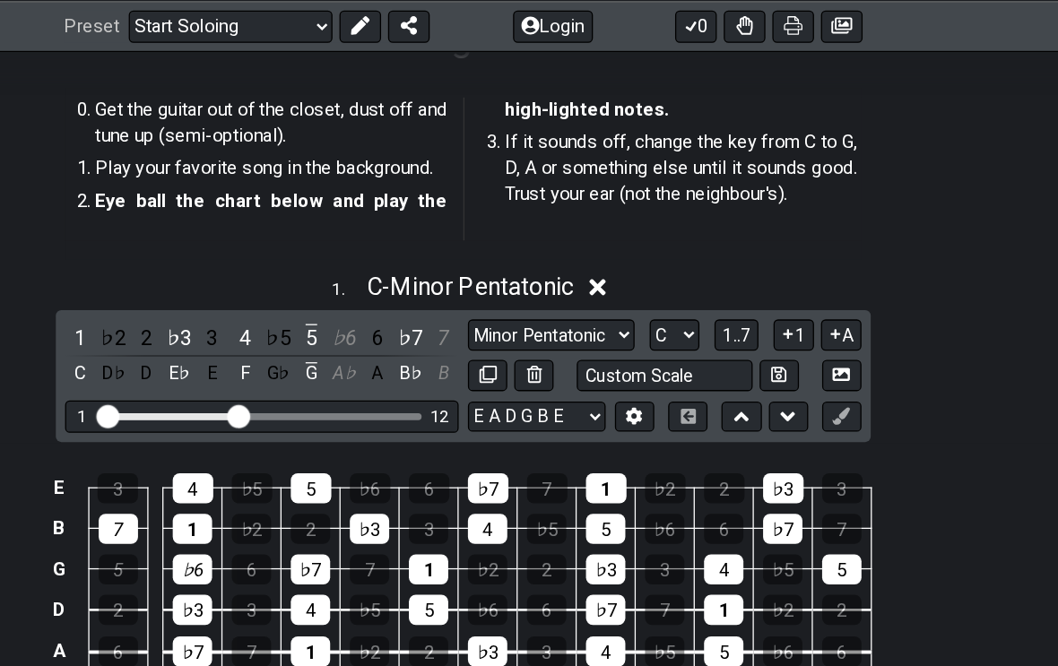
scroll to position [507, 0]
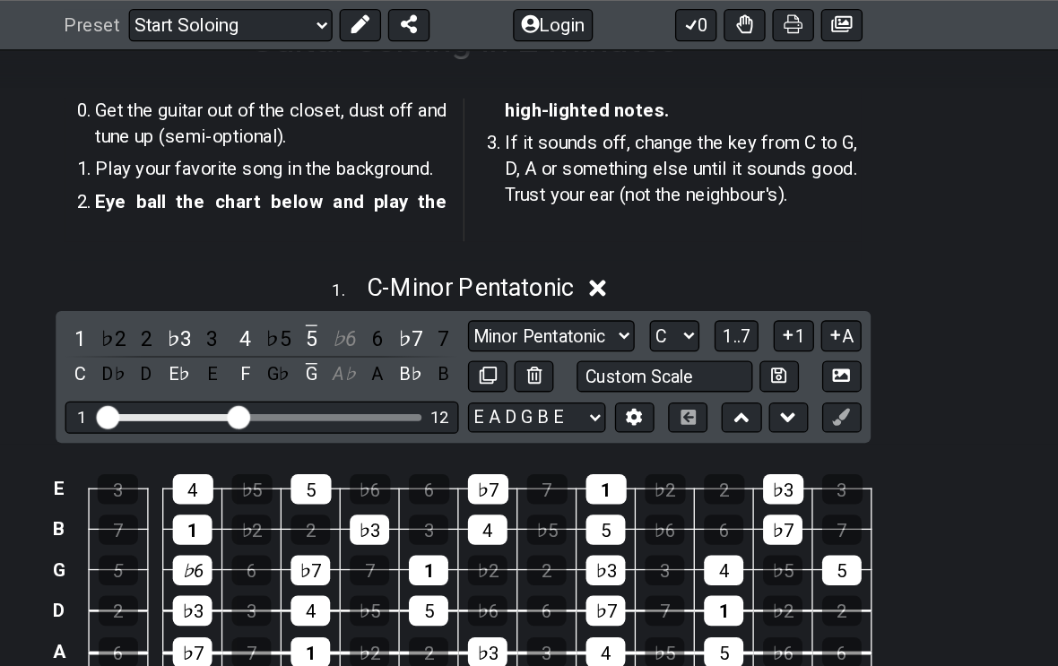
click at [247, 403] on div "7" at bounding box center [262, 410] width 30 height 23
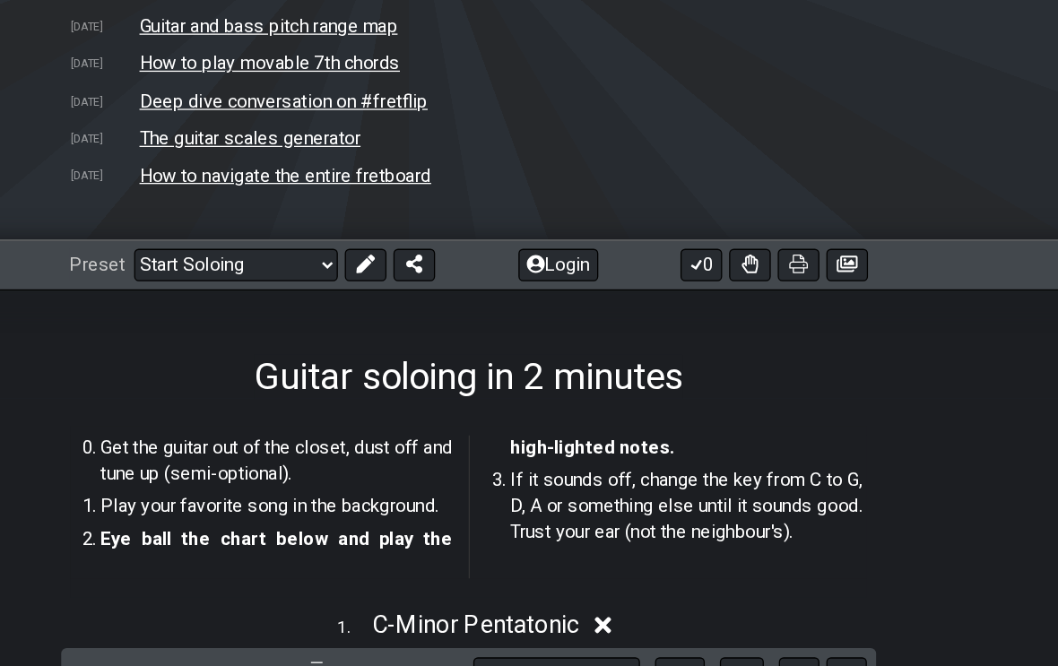
scroll to position [0, 0]
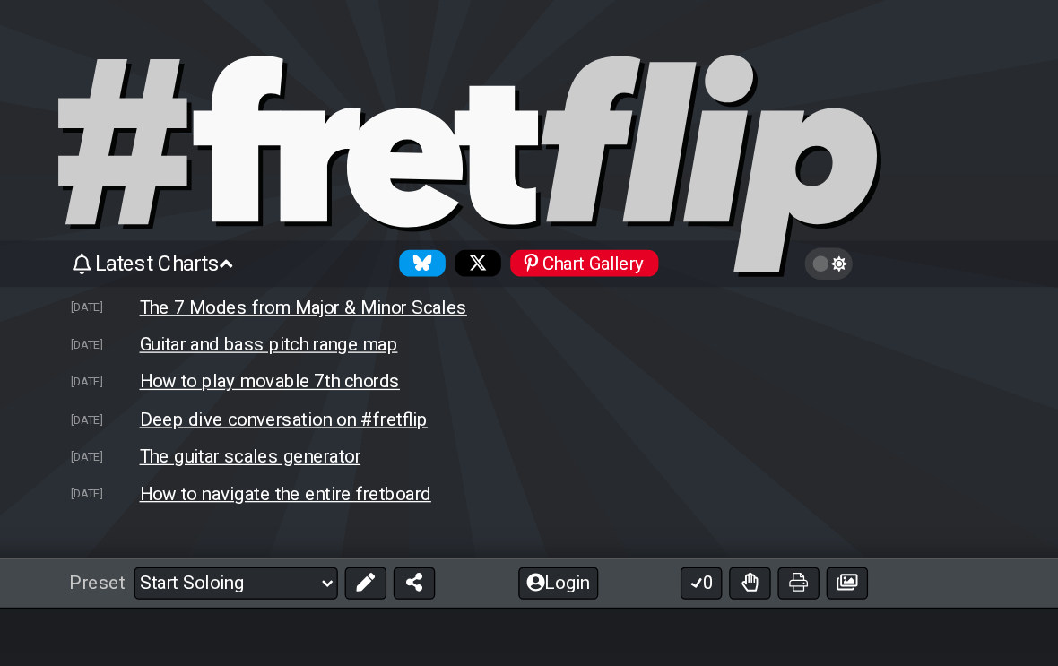
click at [270, 442] on select "Welcome to #fretflip! Initial Preset The CAGED System Explained Minor Pentatoni…" at bounding box center [349, 451] width 158 height 25
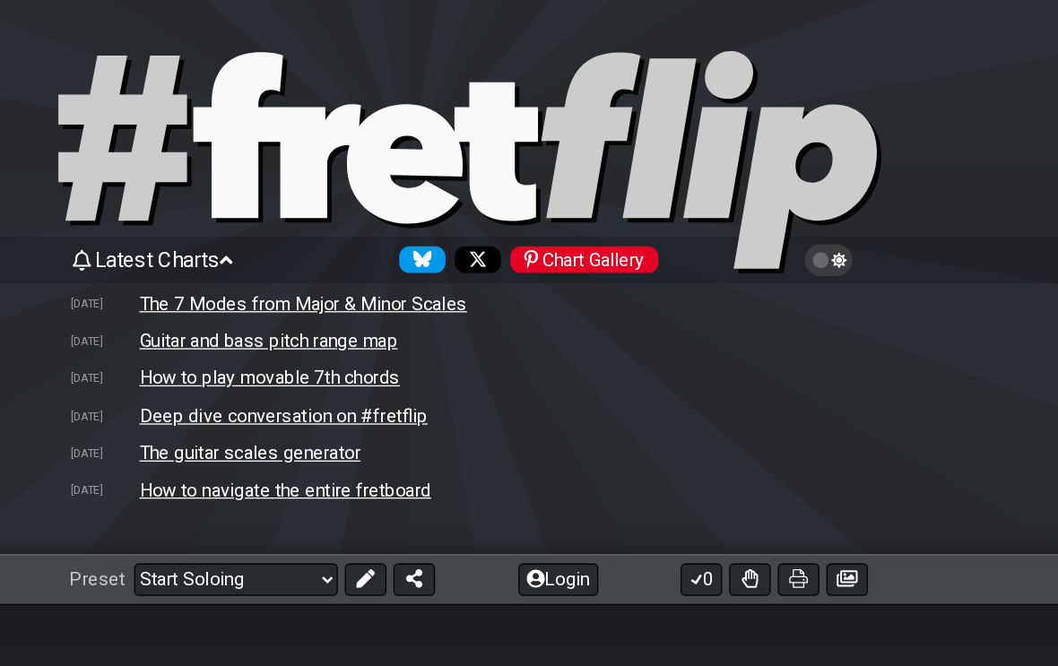
click at [270, 448] on select "Welcome to #fretflip! Initial Preset The CAGED System Explained Minor Pentatoni…" at bounding box center [349, 451] width 158 height 25
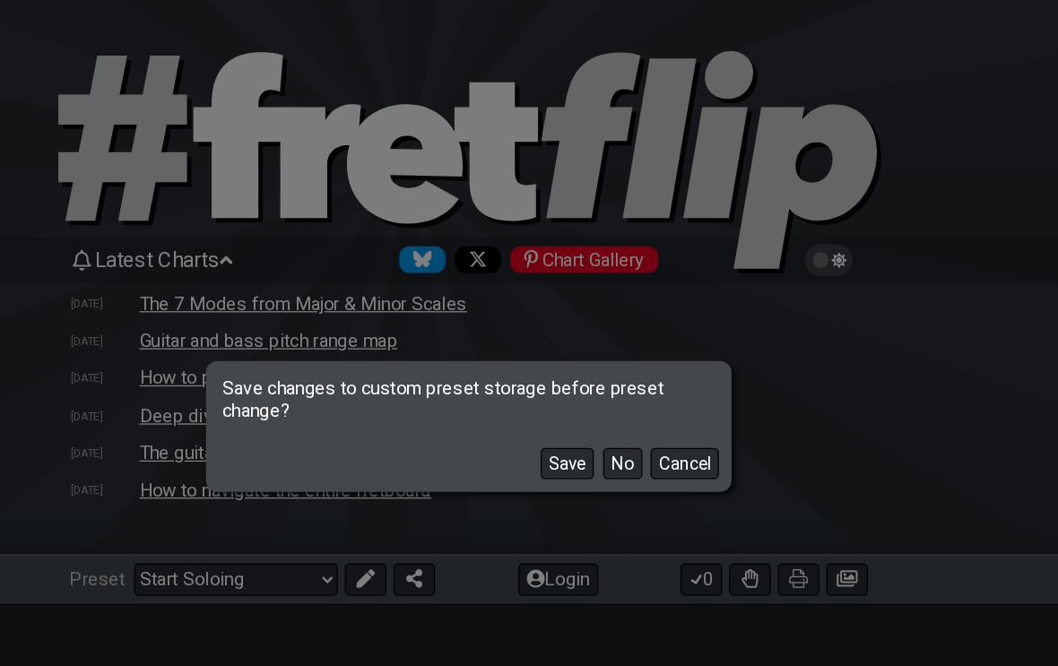
click at [633, 366] on button "No" at bounding box center [648, 362] width 30 height 24
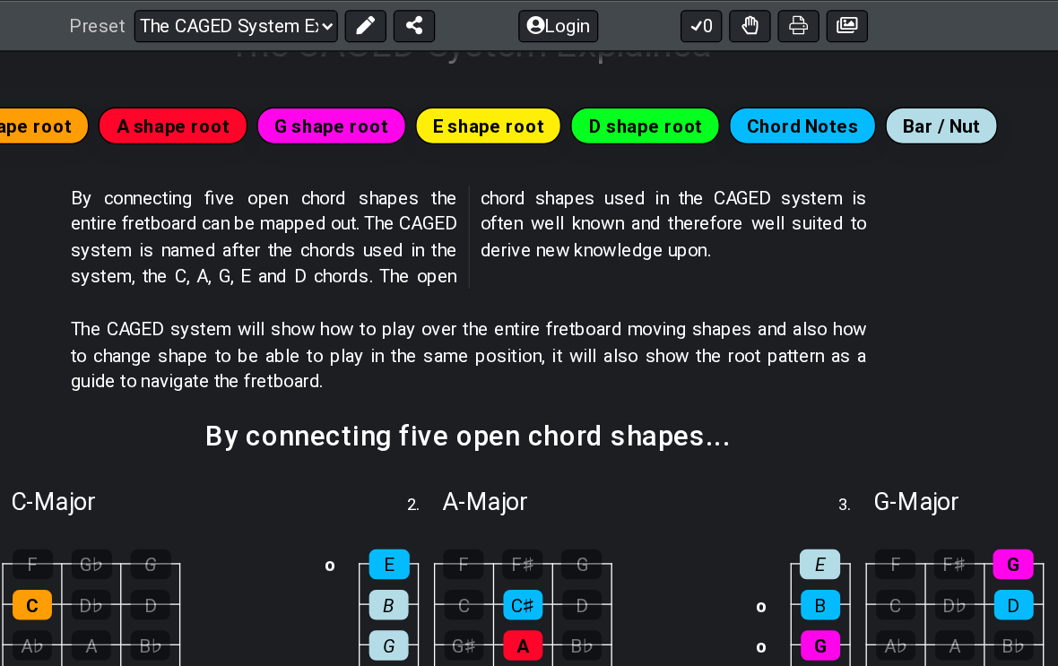
scroll to position [480, 0]
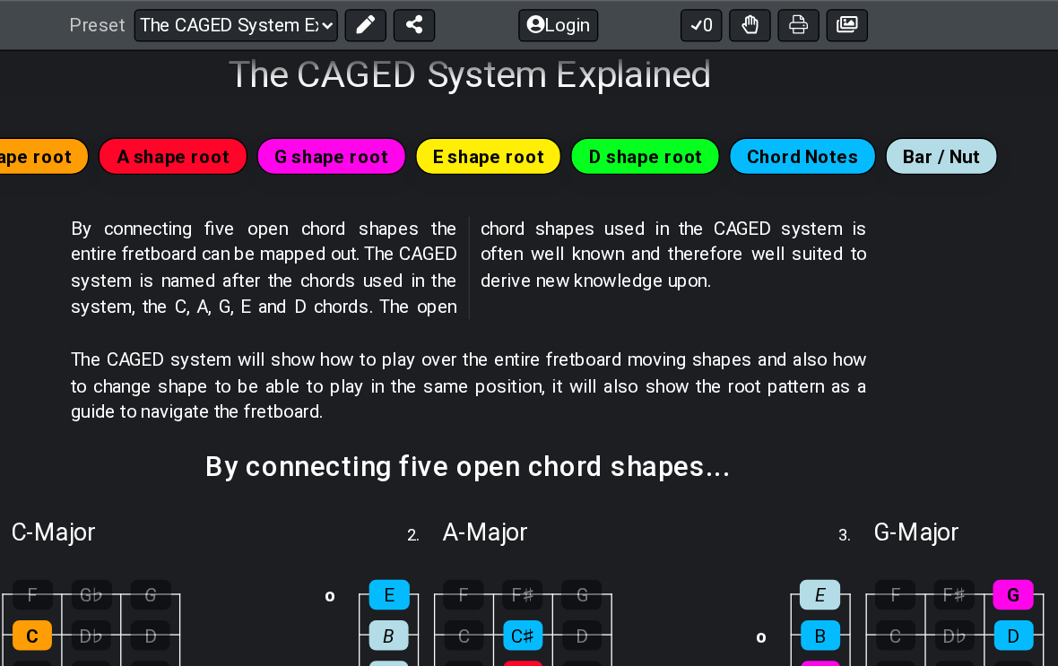
click at [270, 28] on select "Welcome to #fretflip! Initial Preset The CAGED System Explained Minor Pentatoni…" at bounding box center [349, 19] width 158 height 25
select select "/power-chords"
